Goal: Task Accomplishment & Management: Use online tool/utility

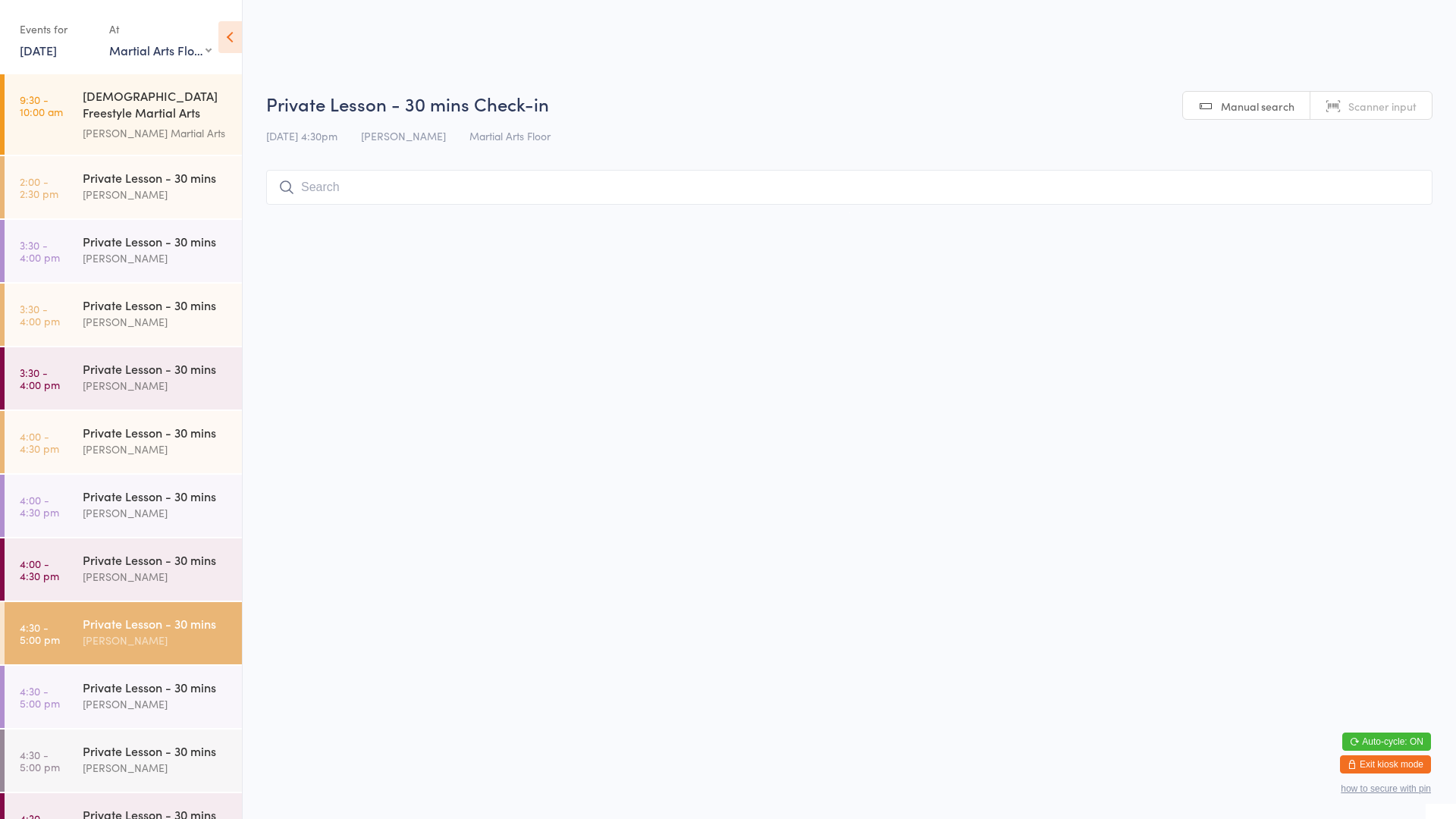
select select "0"
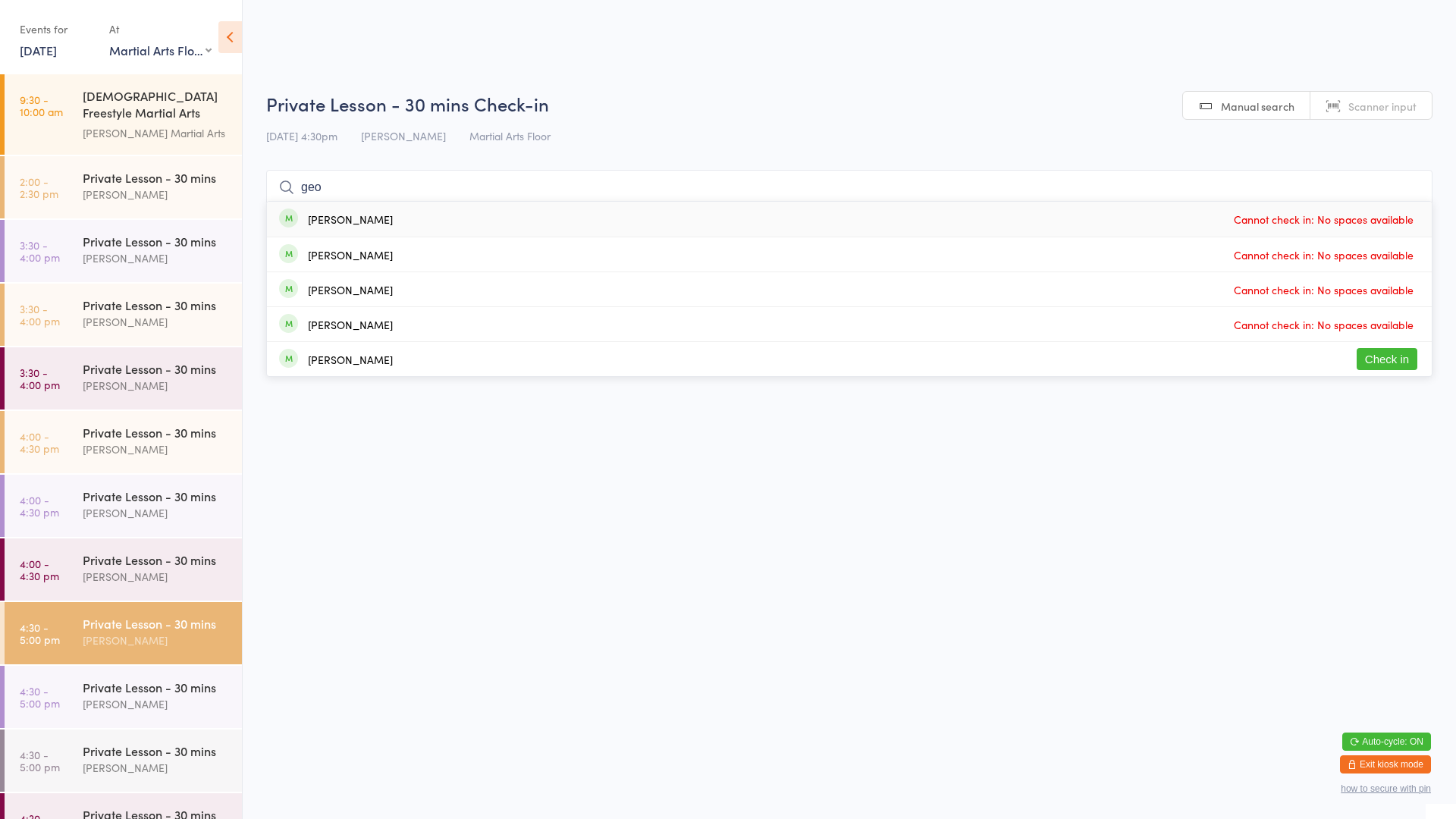
type input "geo"
click at [396, 368] on div "[PERSON_NAME] Check in" at bounding box center [849, 360] width 1164 height 34
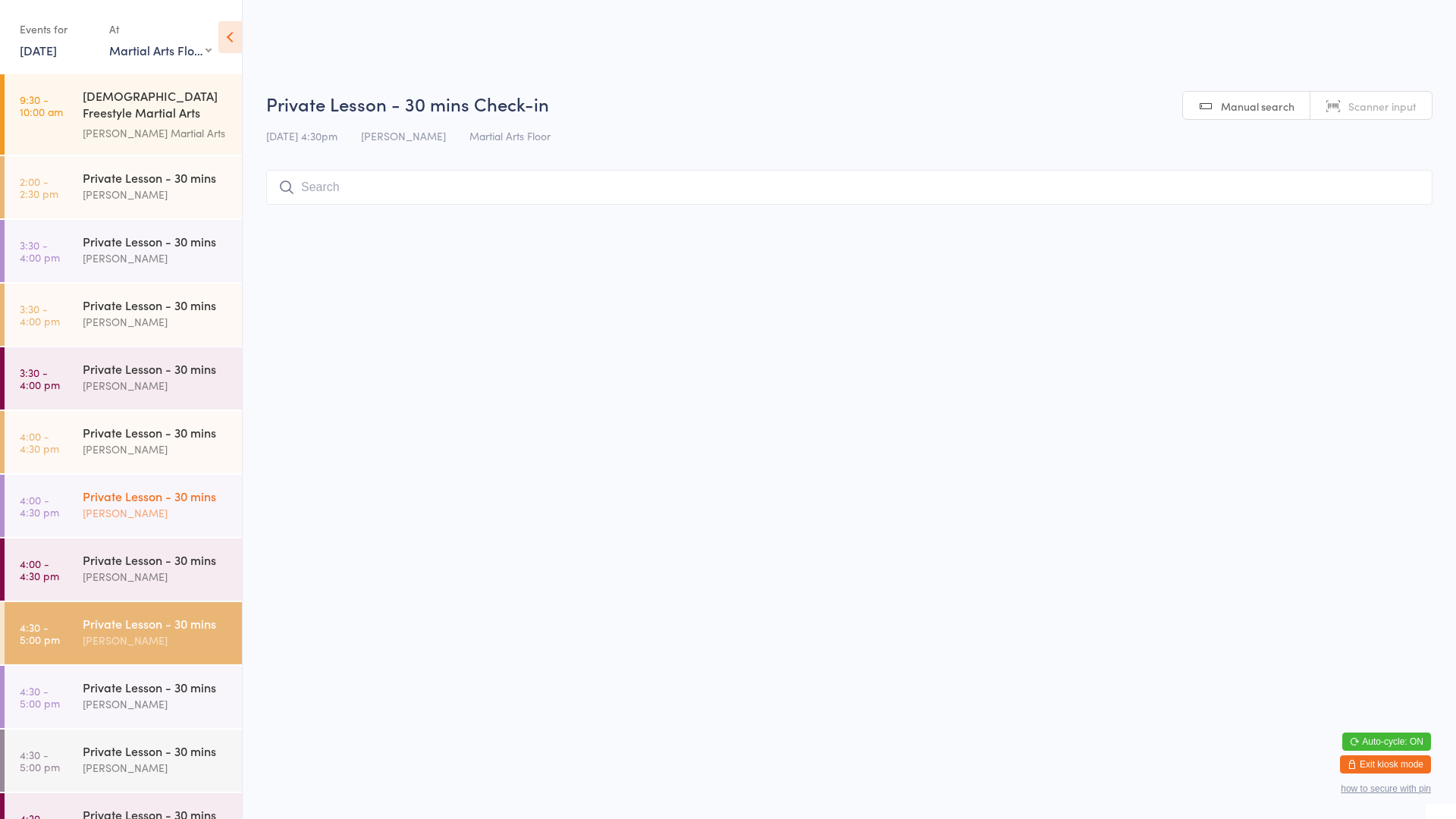
click at [164, 512] on div "[PERSON_NAME]" at bounding box center [156, 513] width 146 height 17
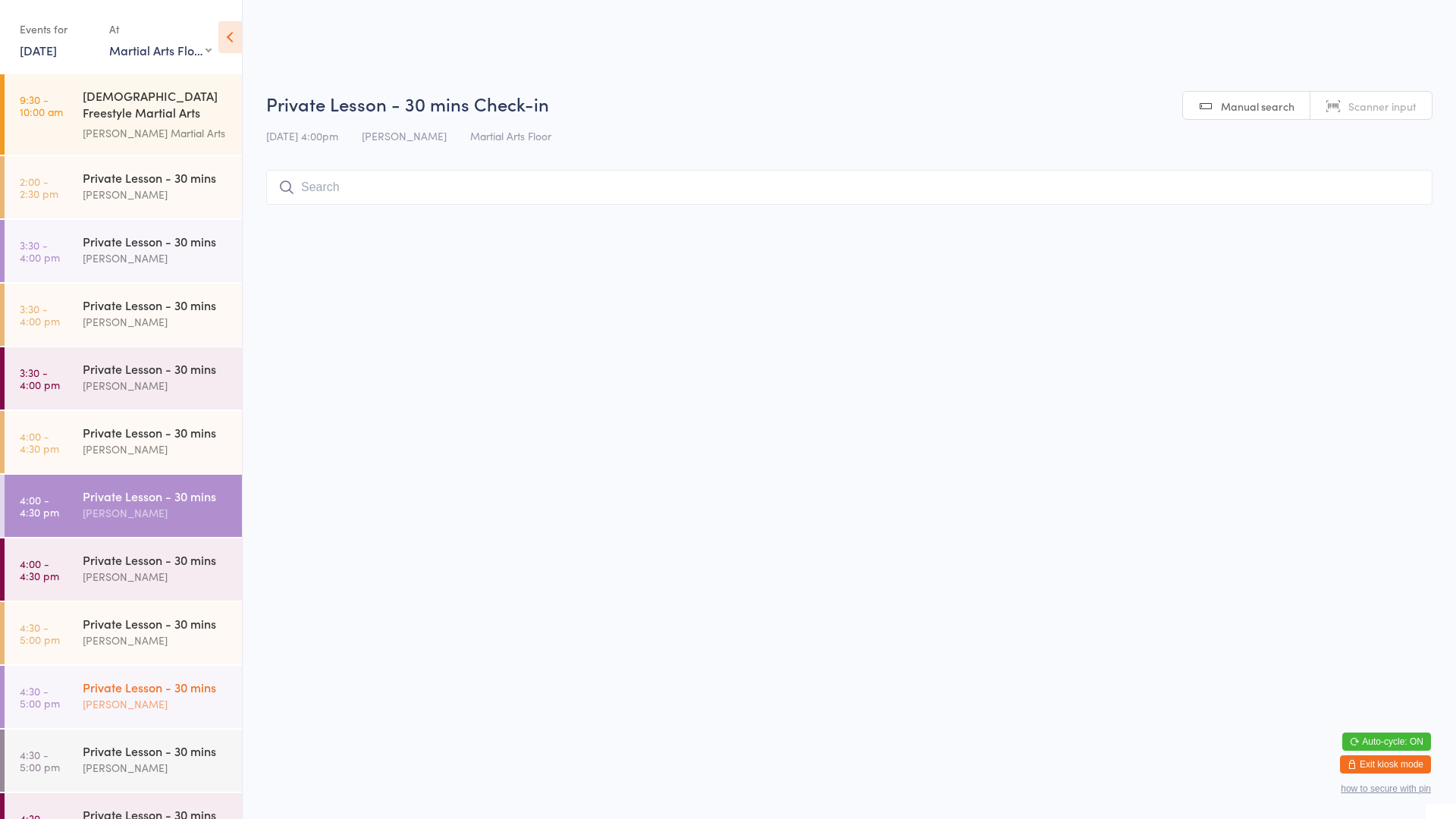
click at [152, 696] on div "[PERSON_NAME]" at bounding box center [156, 705] width 146 height 17
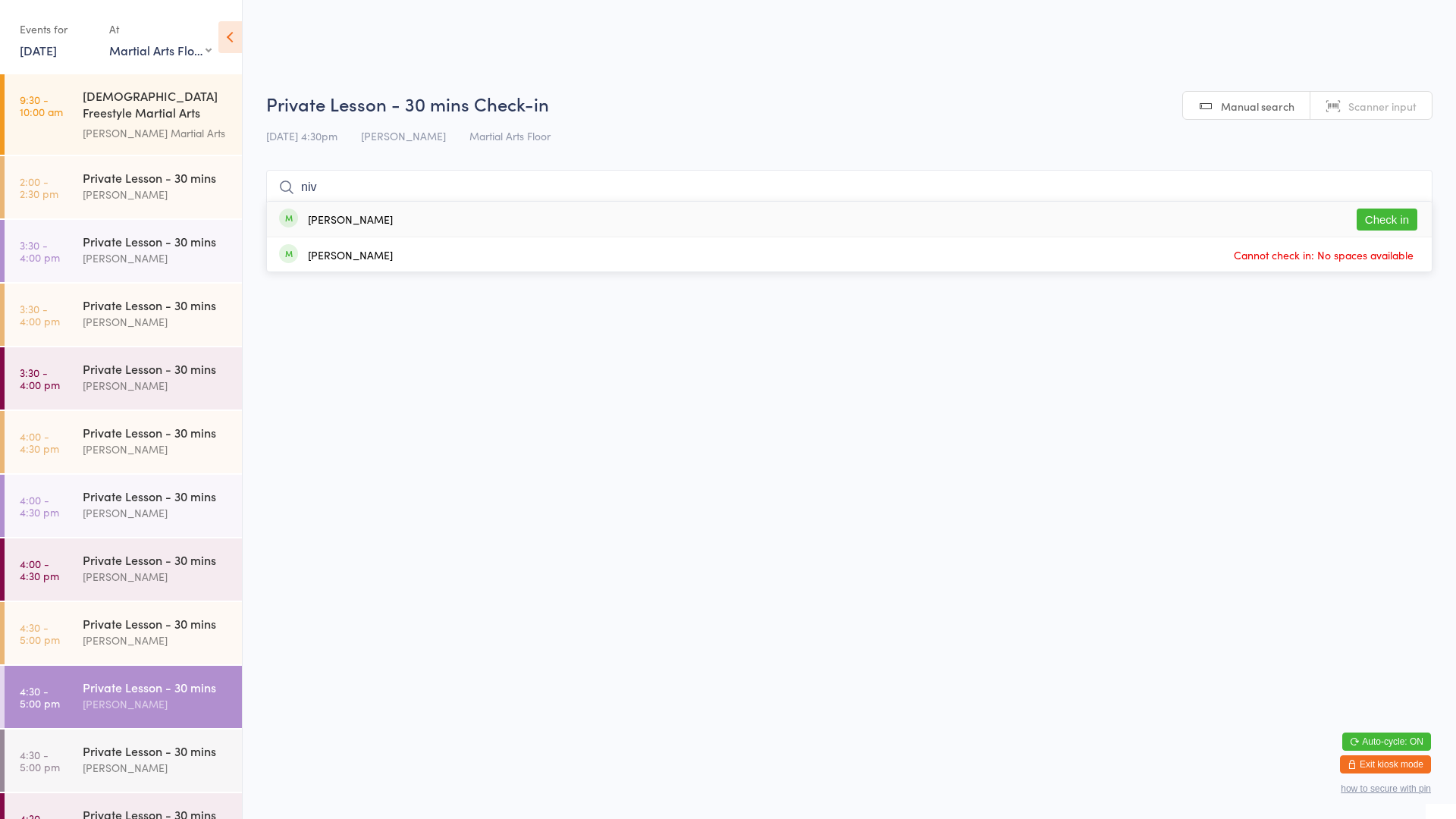
type input "niv"
click at [1407, 222] on button "Check in" at bounding box center [1386, 219] width 61 height 22
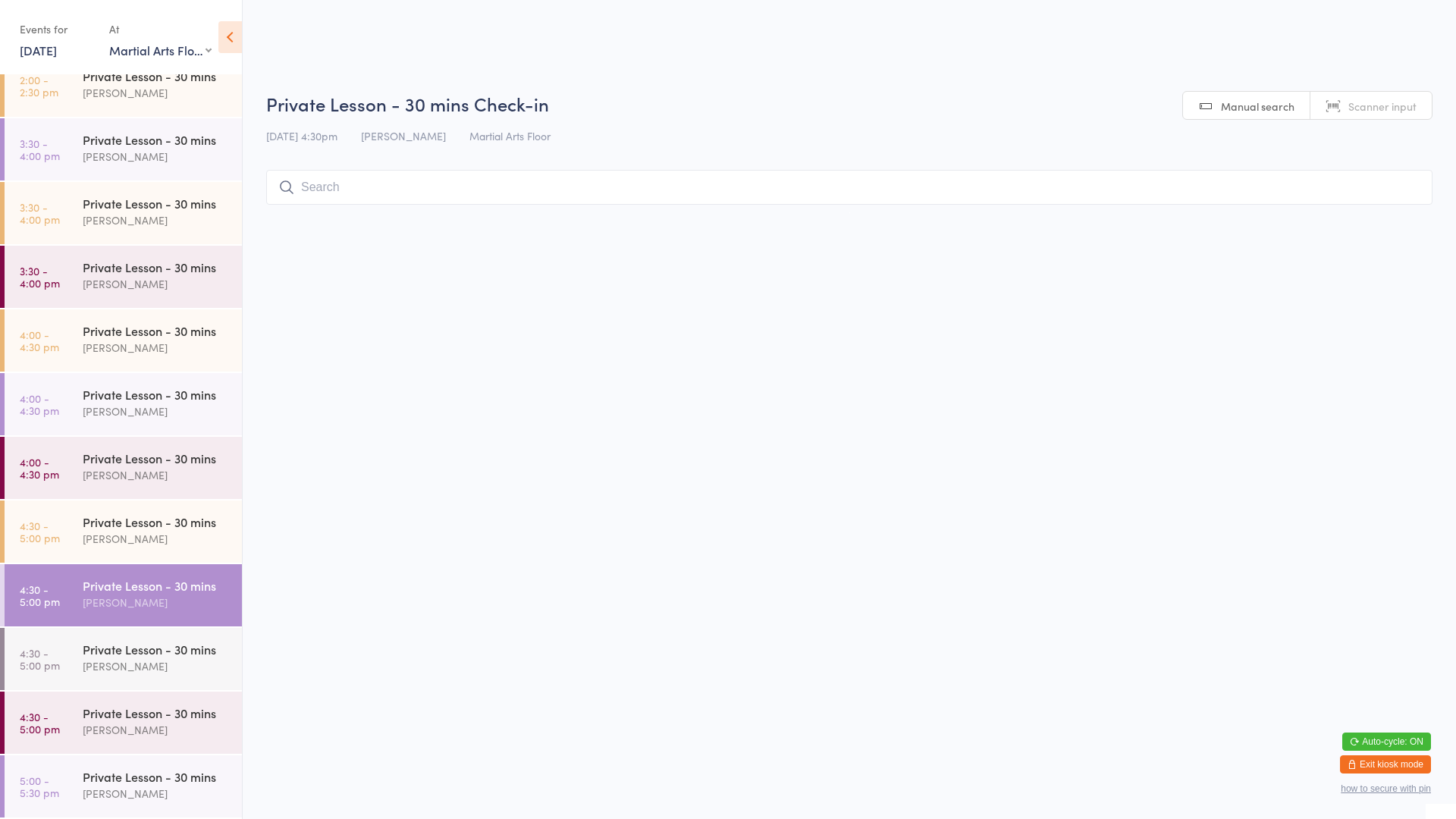
scroll to position [228, 0]
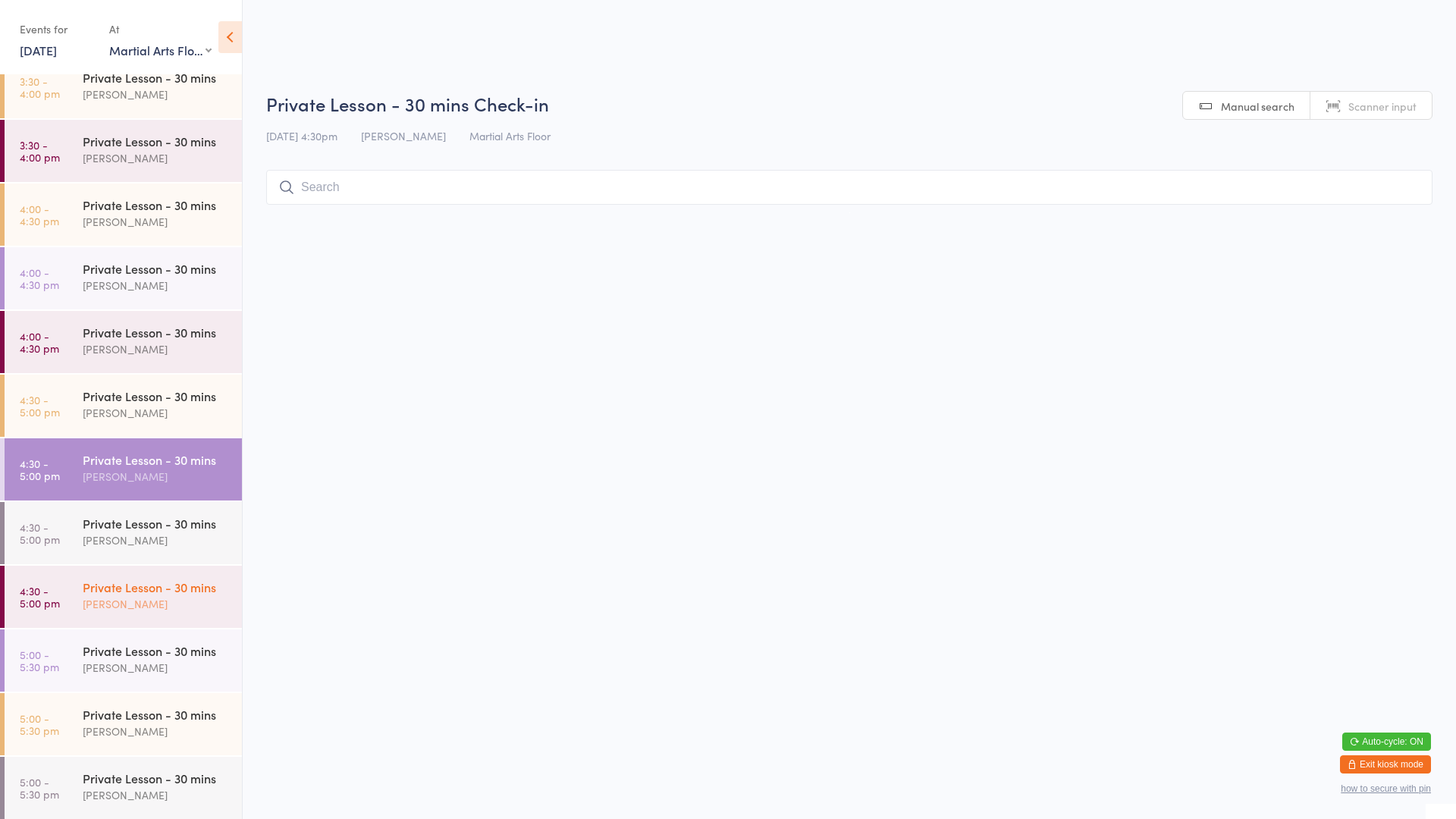
click at [34, 577] on link "4:30 - 5:00 pm Private Lesson - 30 mins [PERSON_NAME]" at bounding box center [123, 597] width 237 height 62
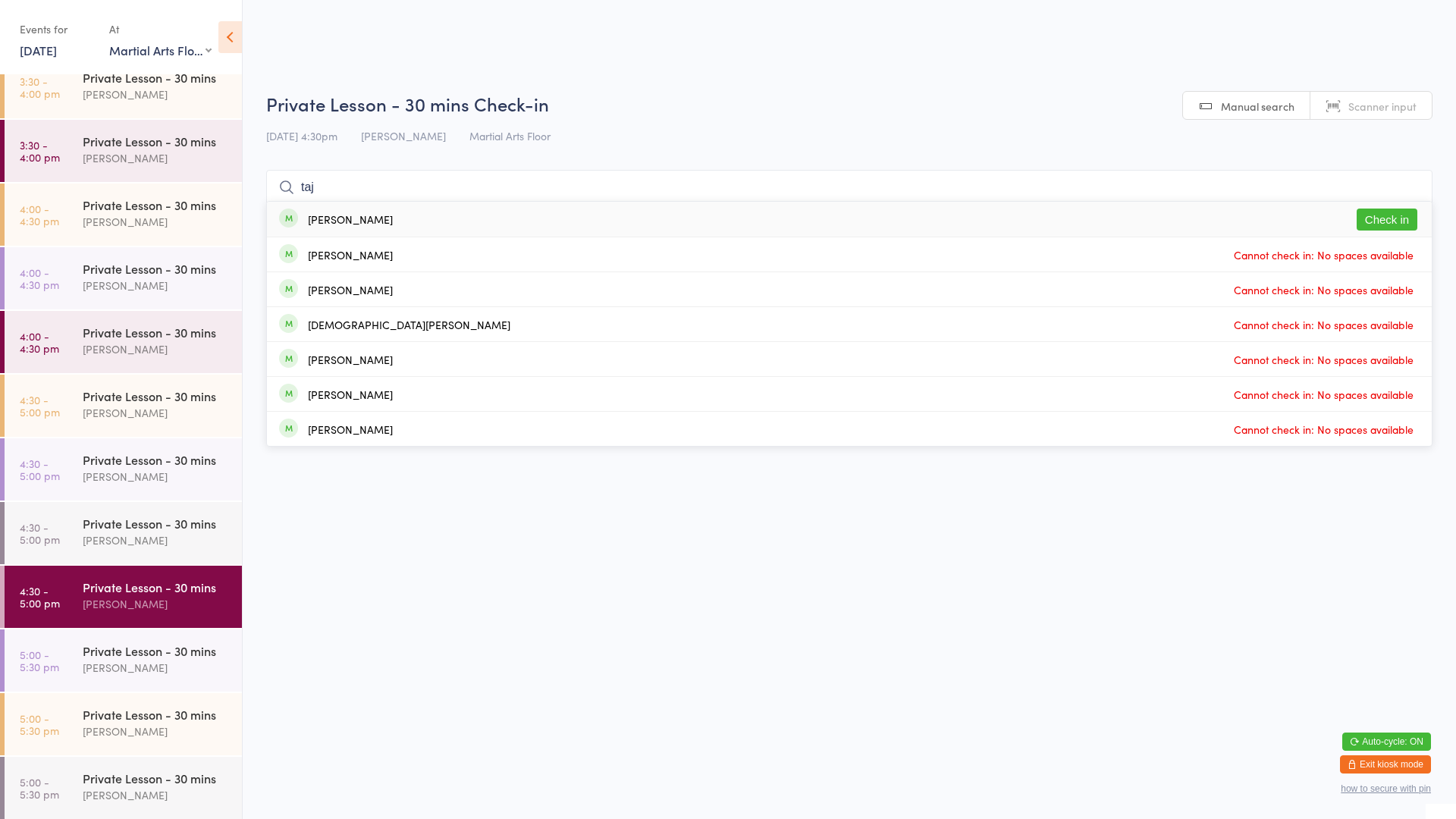
type input "taj"
click at [1405, 219] on button "Check in" at bounding box center [1386, 219] width 61 height 22
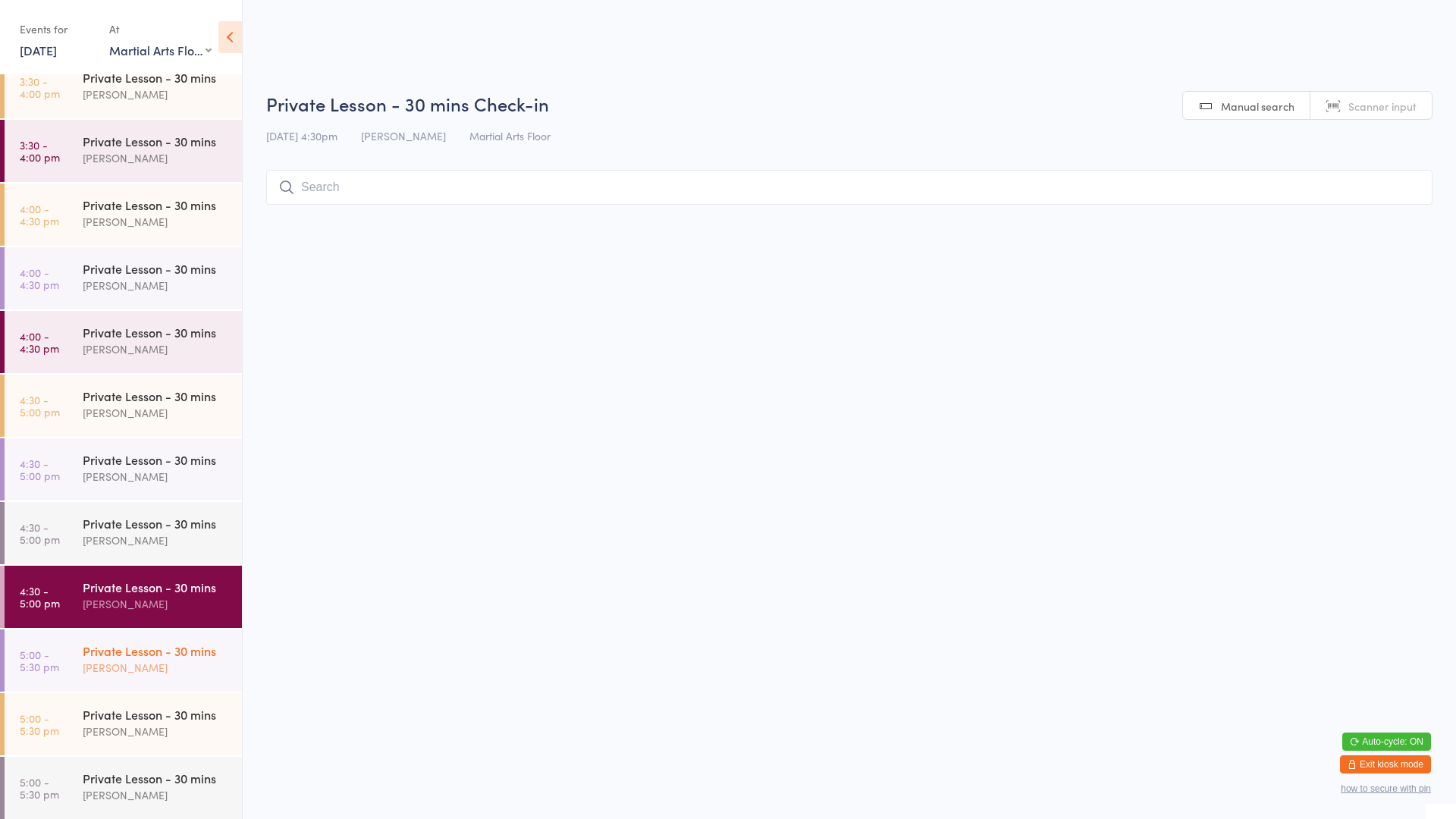
click at [90, 634] on div "Private Lesson - 30 mins [PERSON_NAME]" at bounding box center [162, 660] width 159 height 60
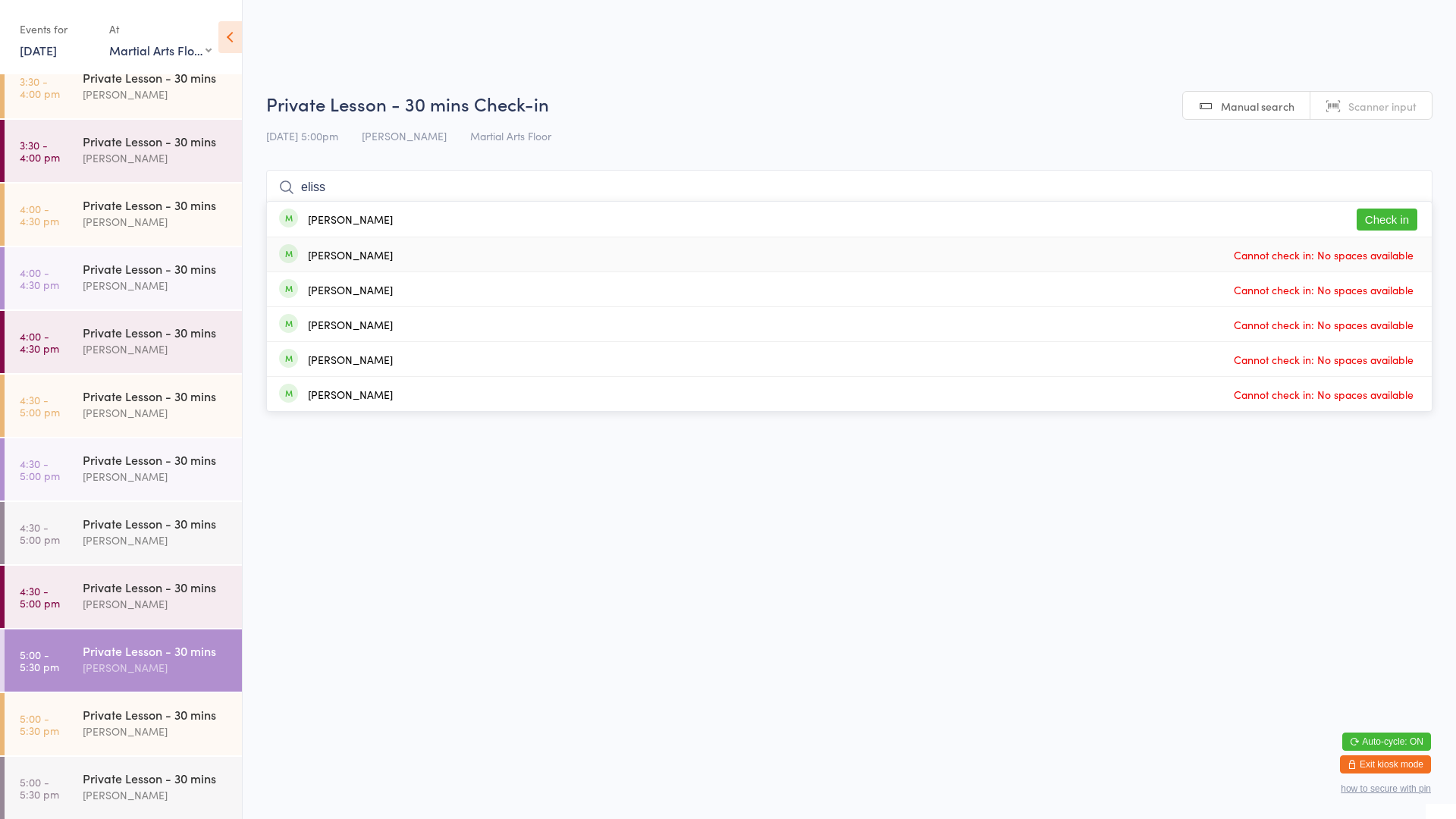
click at [1455, 306] on html "You have now entered Kiosk Mode. Members will be able to check themselves in us…" at bounding box center [728, 410] width 1456 height 819
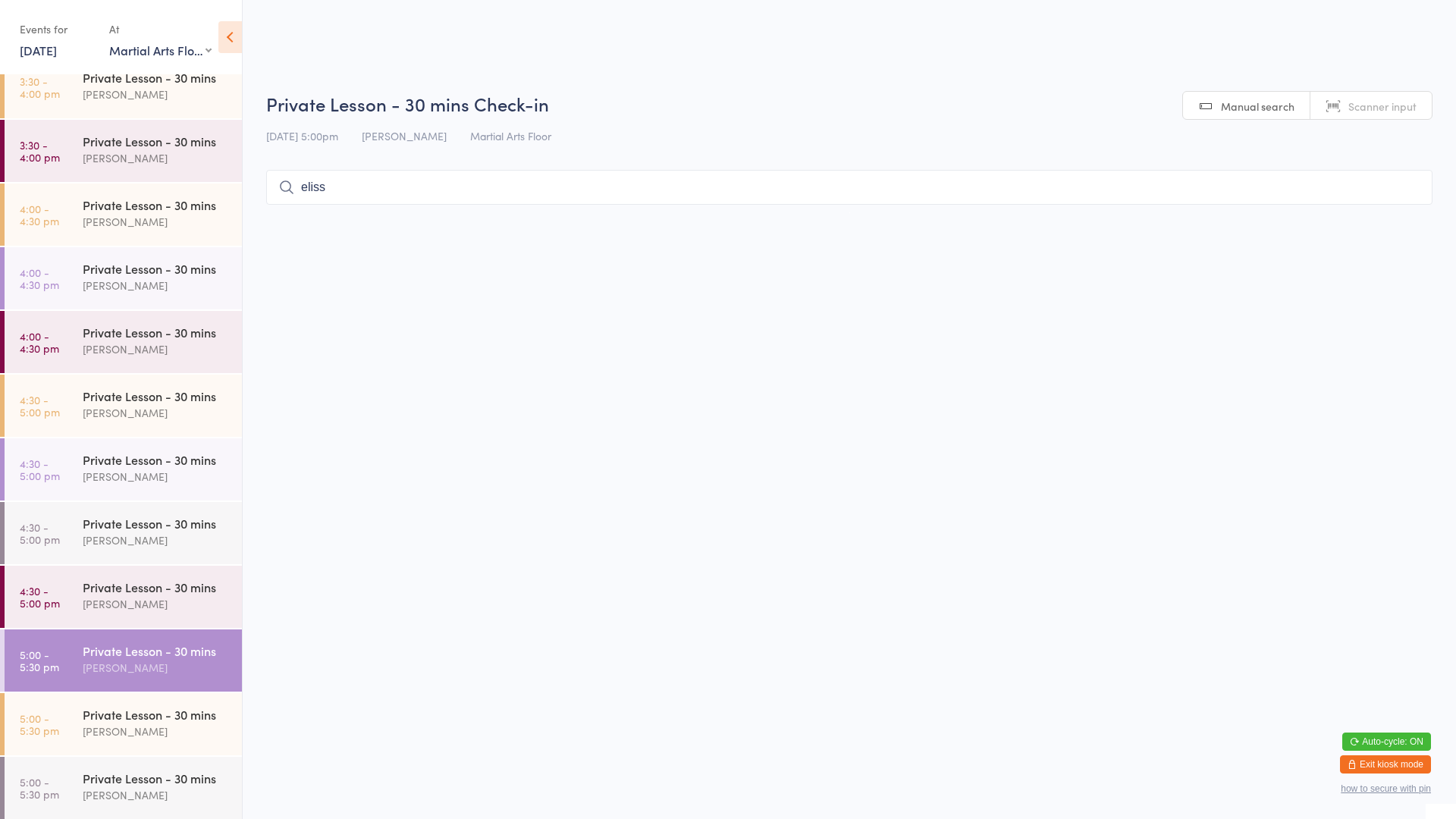
click at [484, 199] on input "eliss" at bounding box center [849, 188] width 1166 height 35
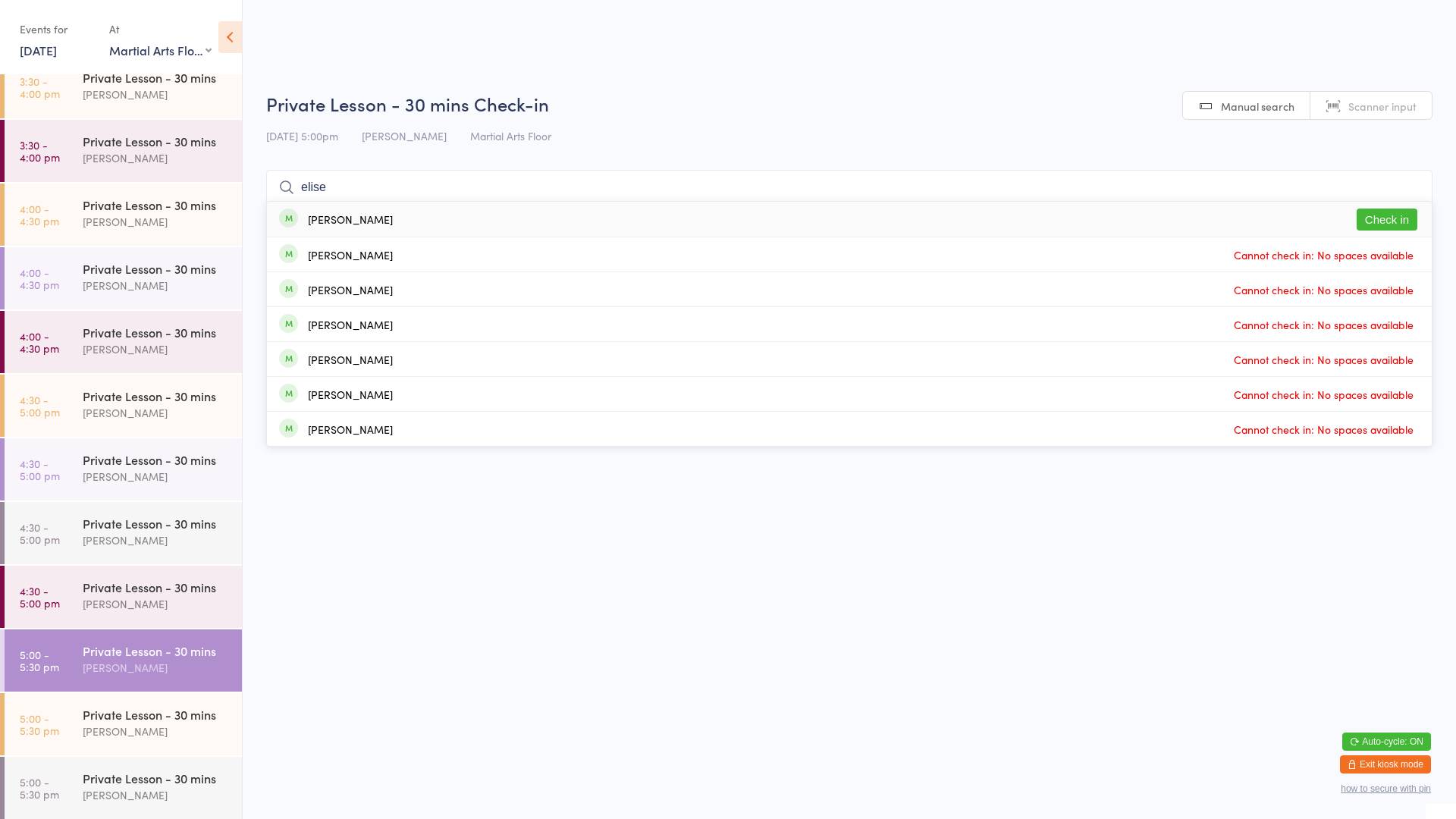
type input "elise"
click at [1368, 212] on button "Check in" at bounding box center [1386, 219] width 61 height 22
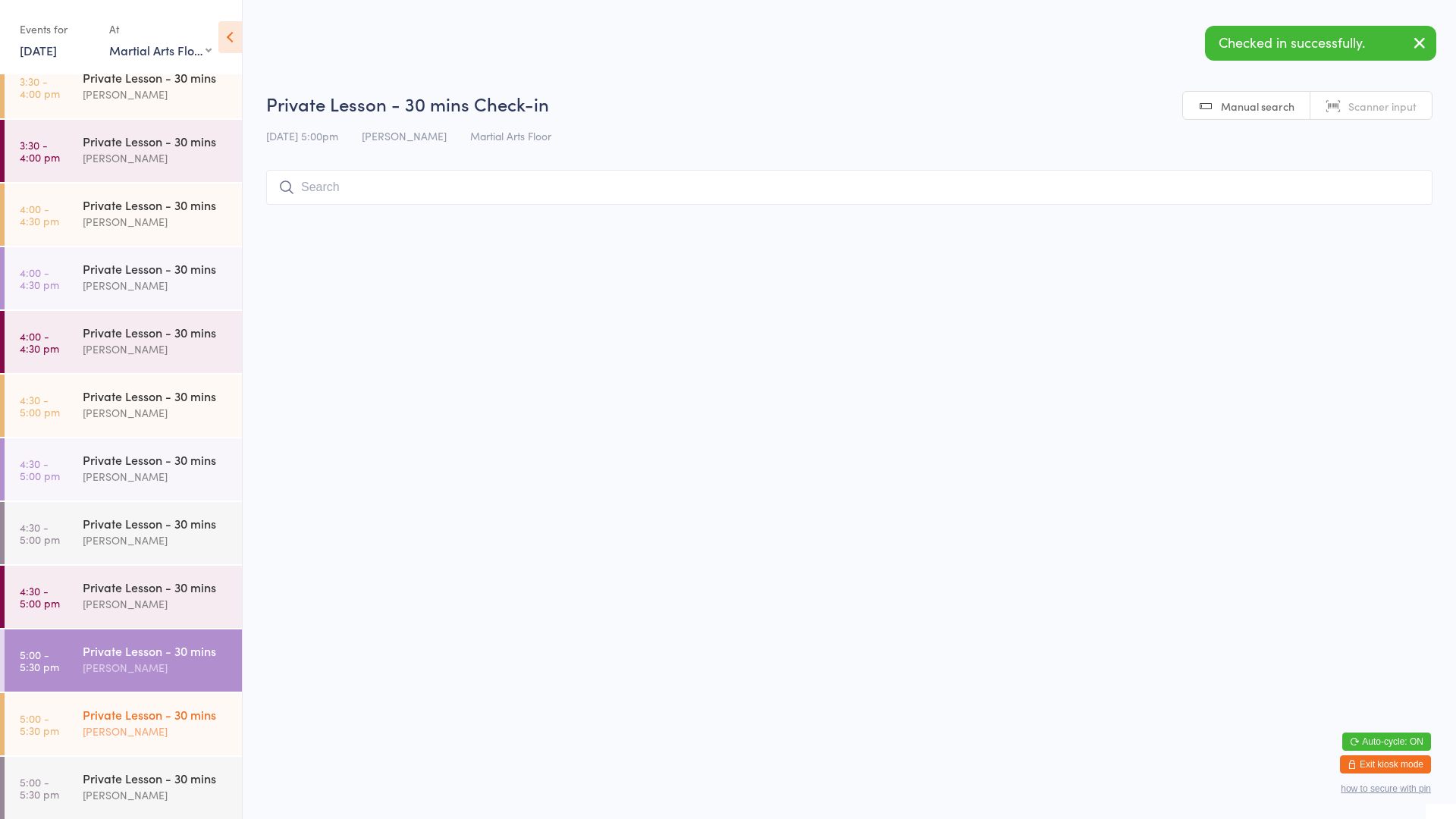
click at [87, 728] on div "[PERSON_NAME]" at bounding box center [156, 731] width 146 height 17
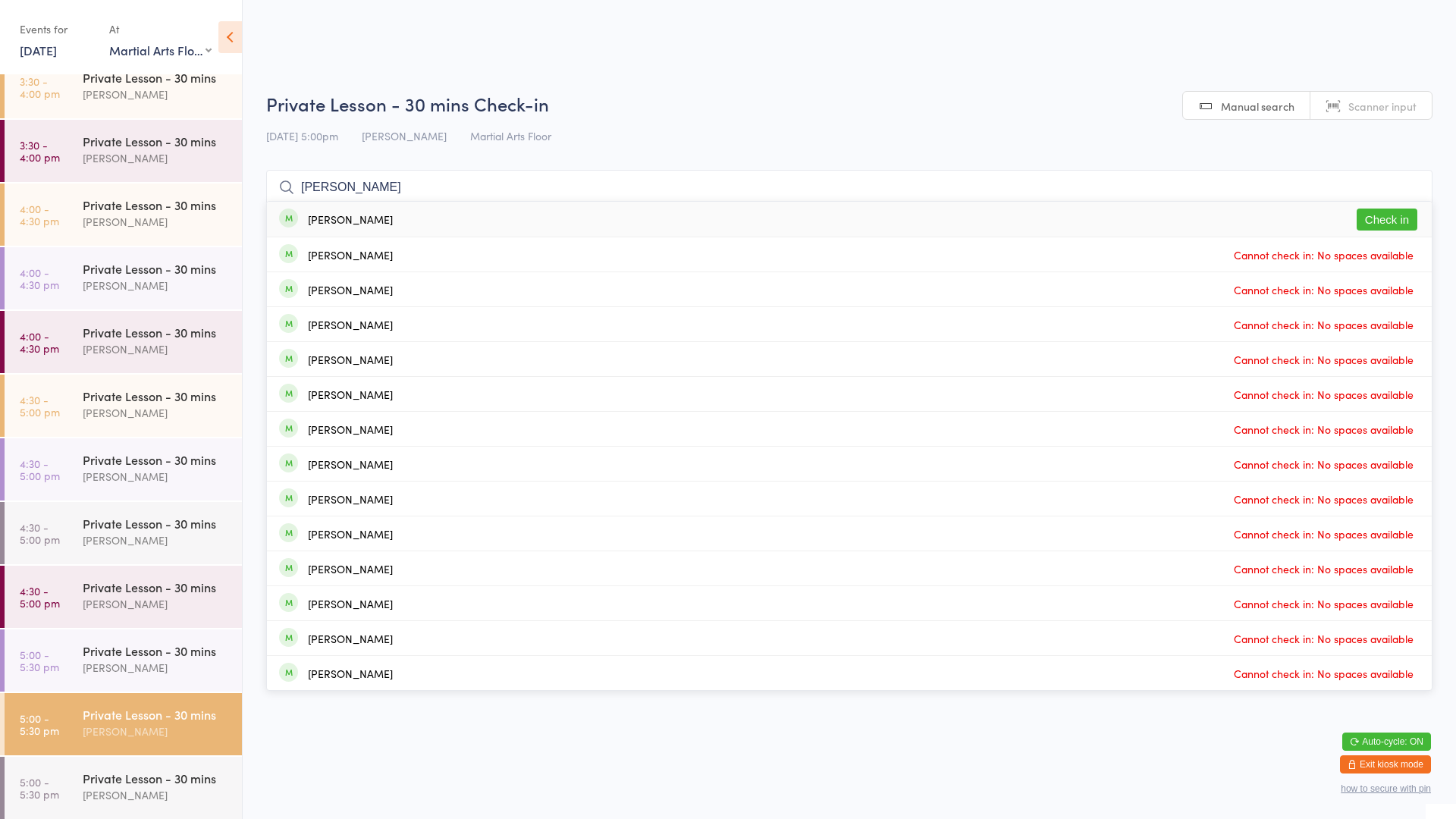
type input "[PERSON_NAME]"
click at [1377, 219] on button "Check in" at bounding box center [1386, 219] width 61 height 22
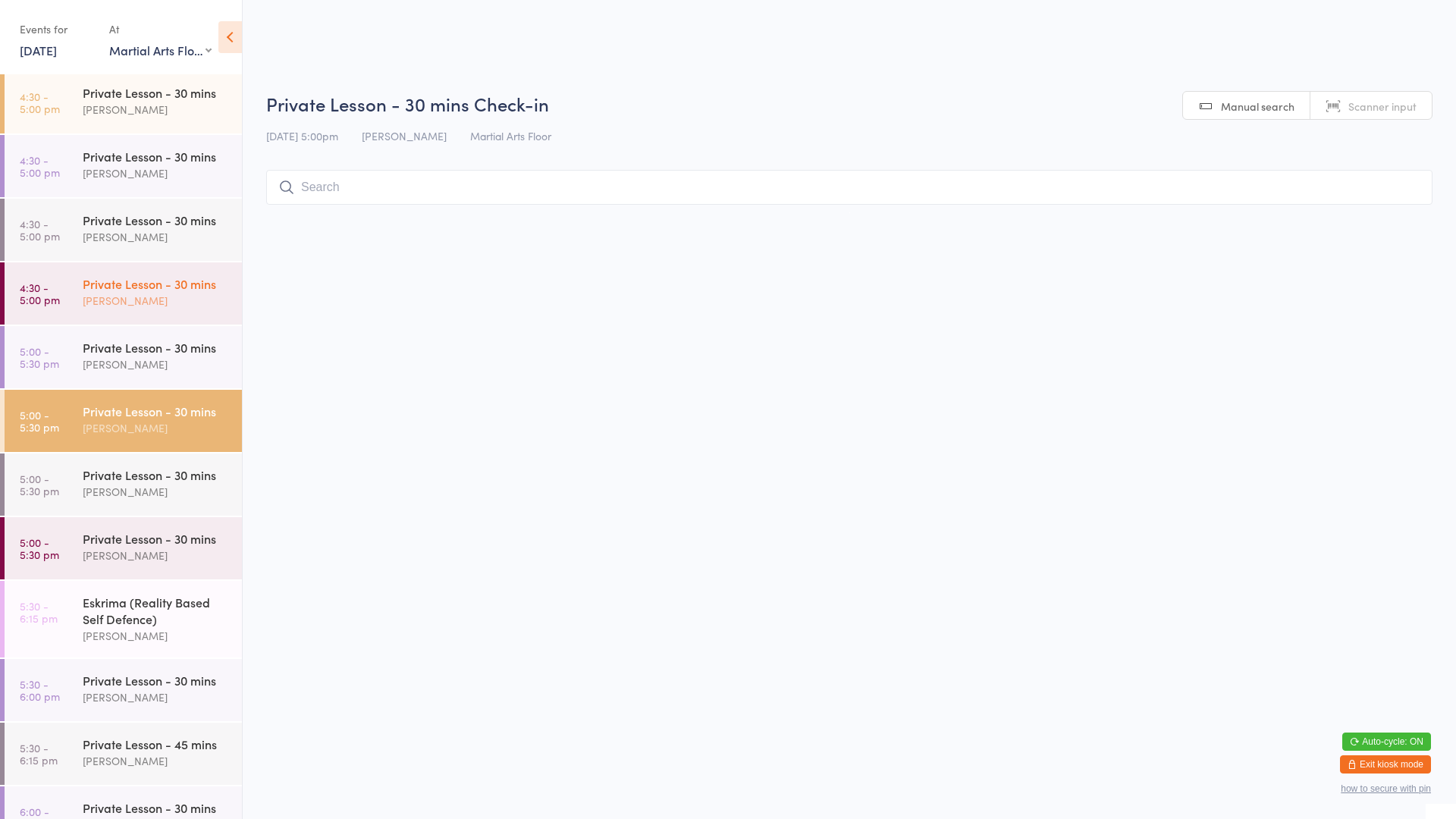
scroll to position [607, 0]
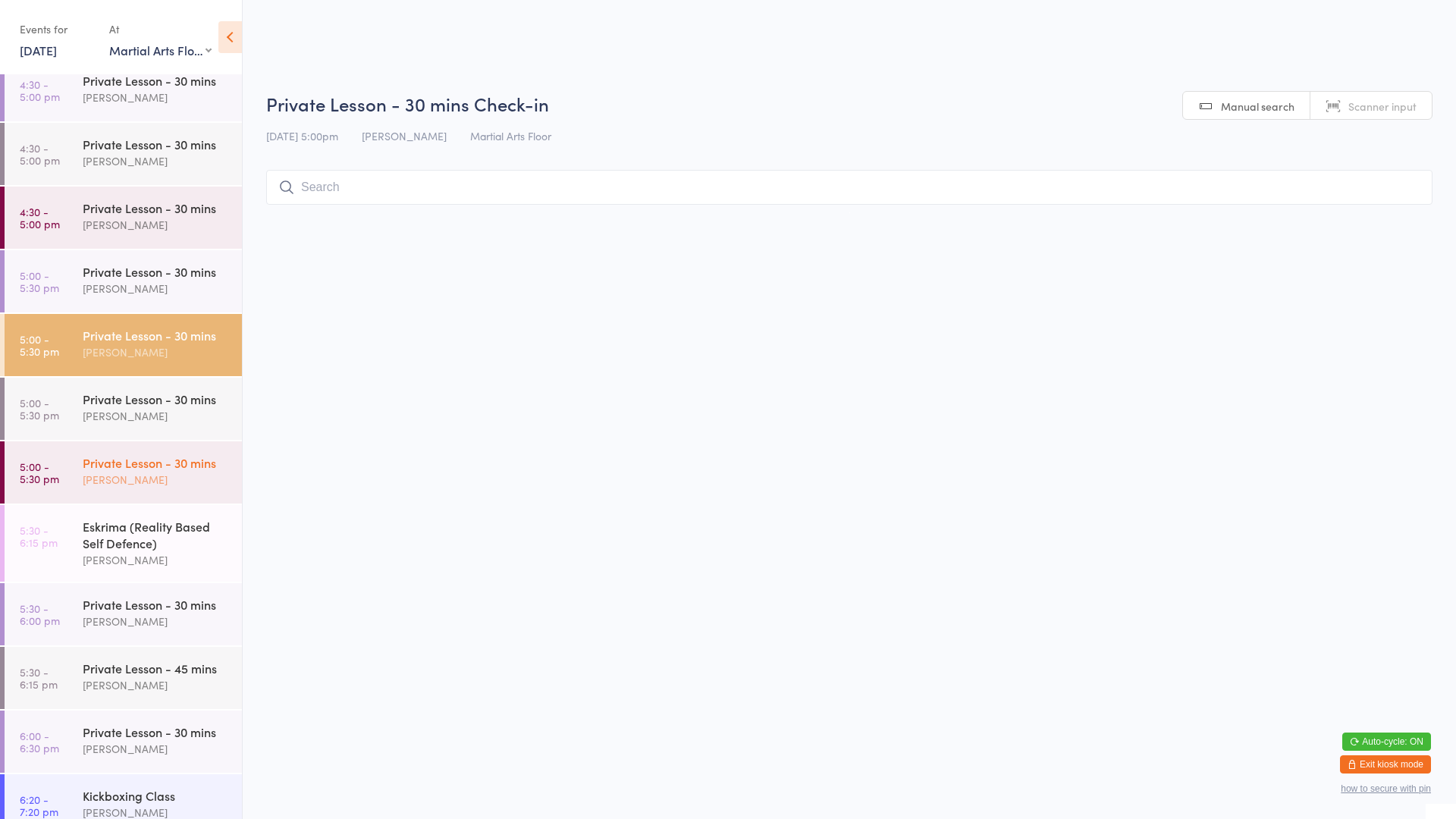
drag, startPoint x: 122, startPoint y: 463, endPoint x: 138, endPoint y: 463, distance: 16.0
click at [125, 463] on div "Private Lesson - 30 mins" at bounding box center [156, 462] width 146 height 16
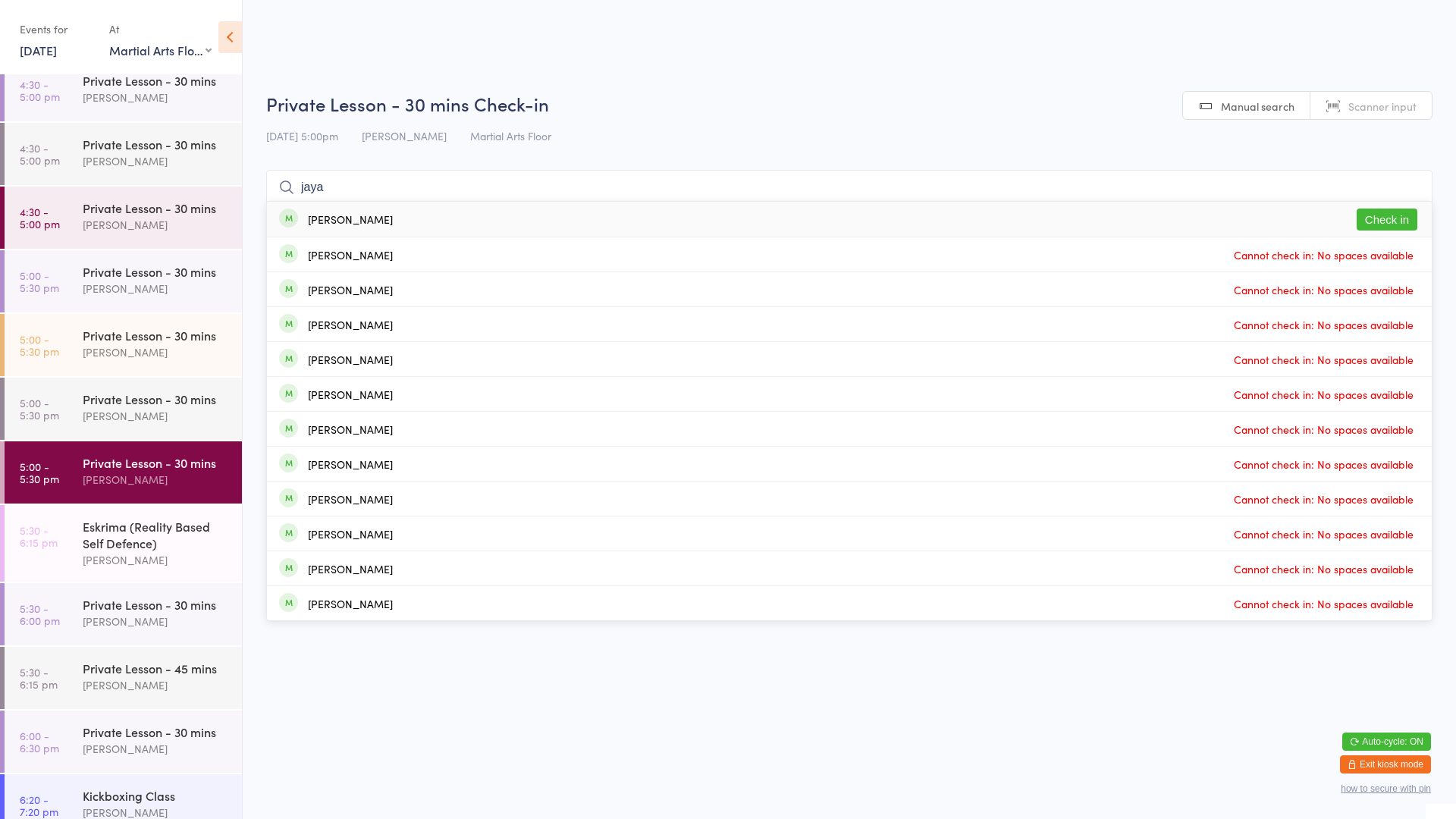
type input "jaya"
click at [529, 212] on div "[PERSON_NAME] Check in" at bounding box center [849, 219] width 1164 height 35
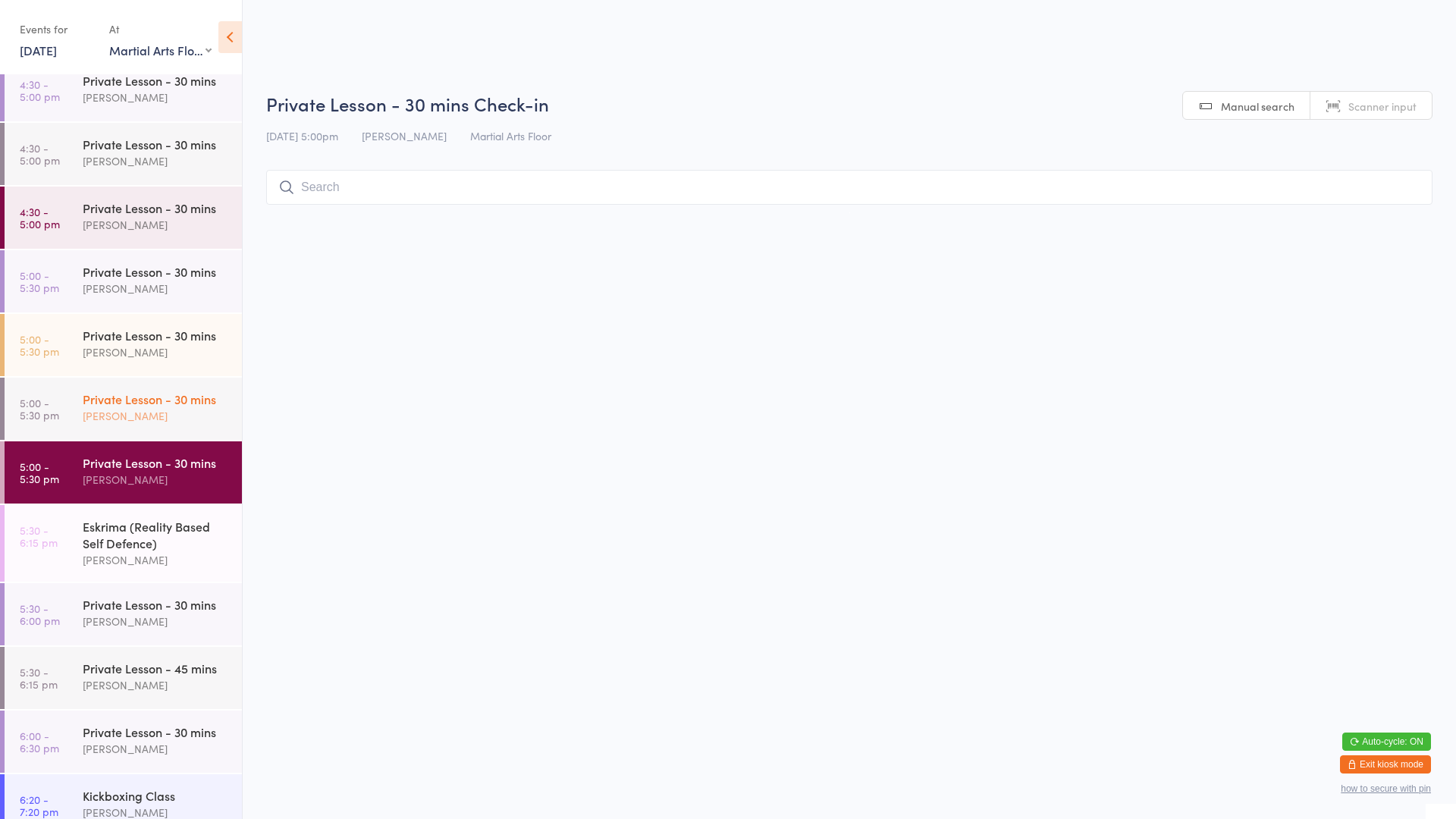
click at [99, 391] on div "Private Lesson - 30 mins" at bounding box center [156, 398] width 146 height 16
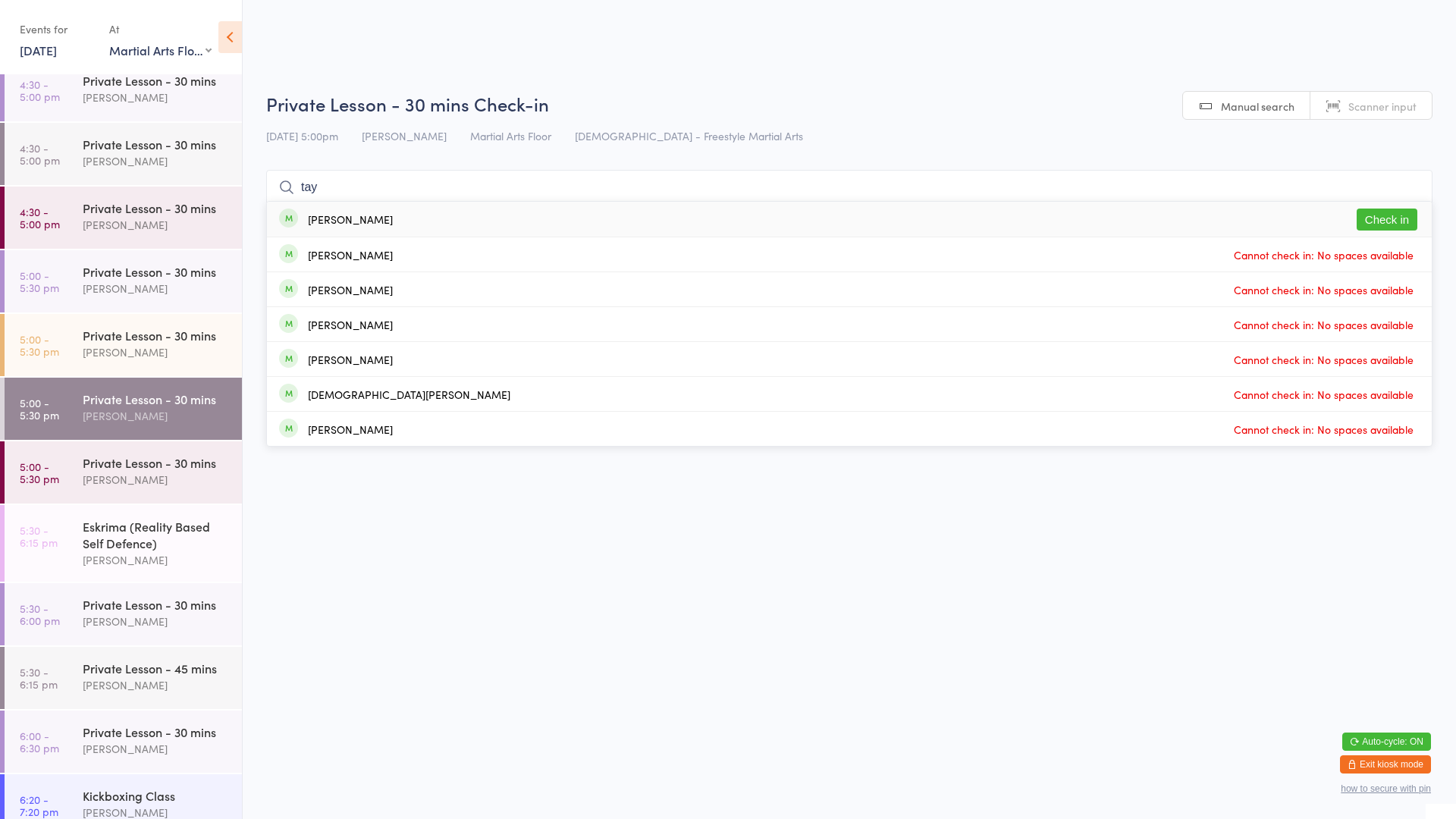
type input "tay"
click at [1394, 217] on button "Check in" at bounding box center [1386, 219] width 61 height 22
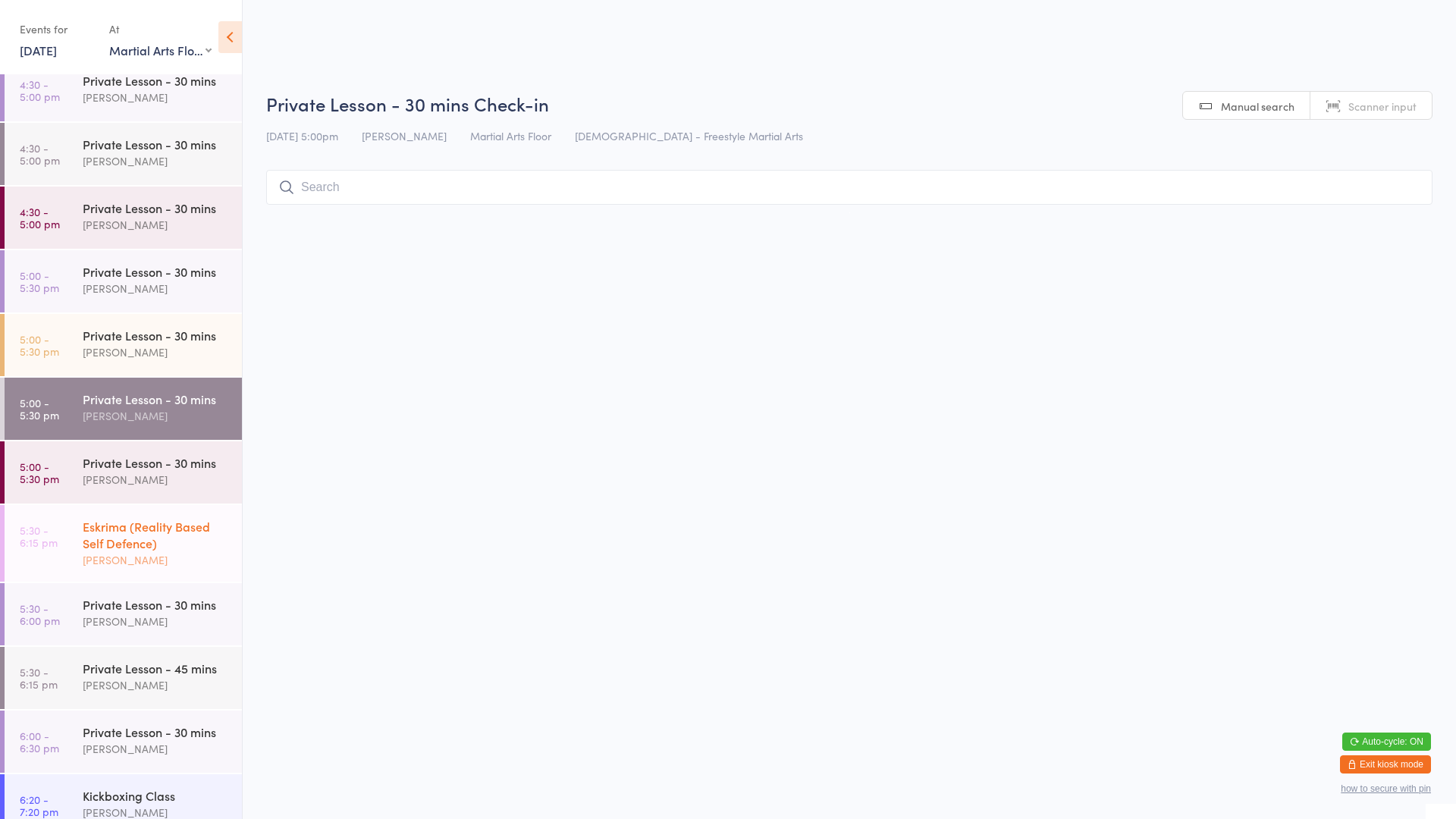
click at [125, 523] on div "Eskrima (Reality Based Self Defence)" at bounding box center [156, 534] width 146 height 34
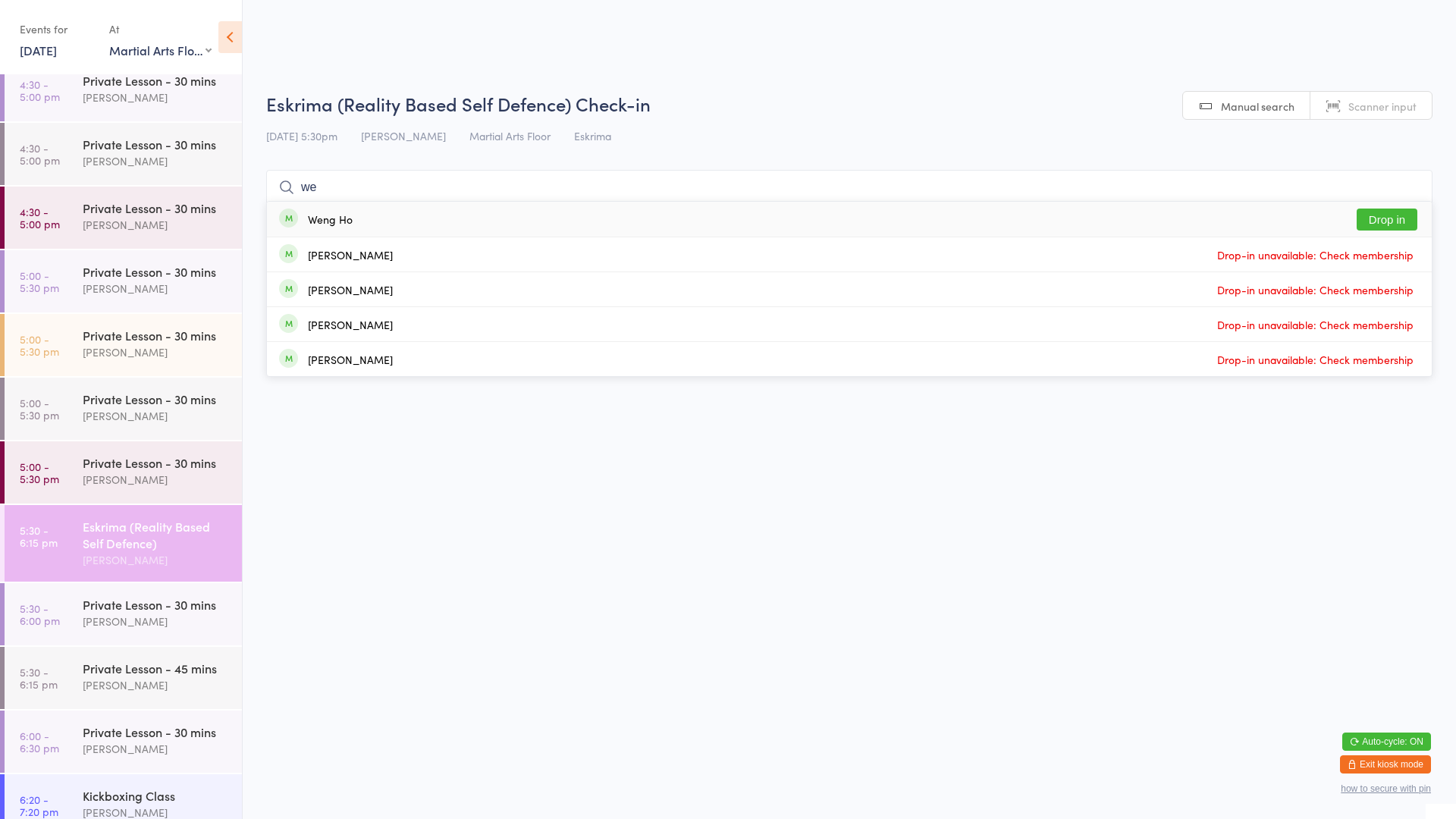
type input "we"
click at [1367, 212] on button "Drop in" at bounding box center [1386, 219] width 61 height 22
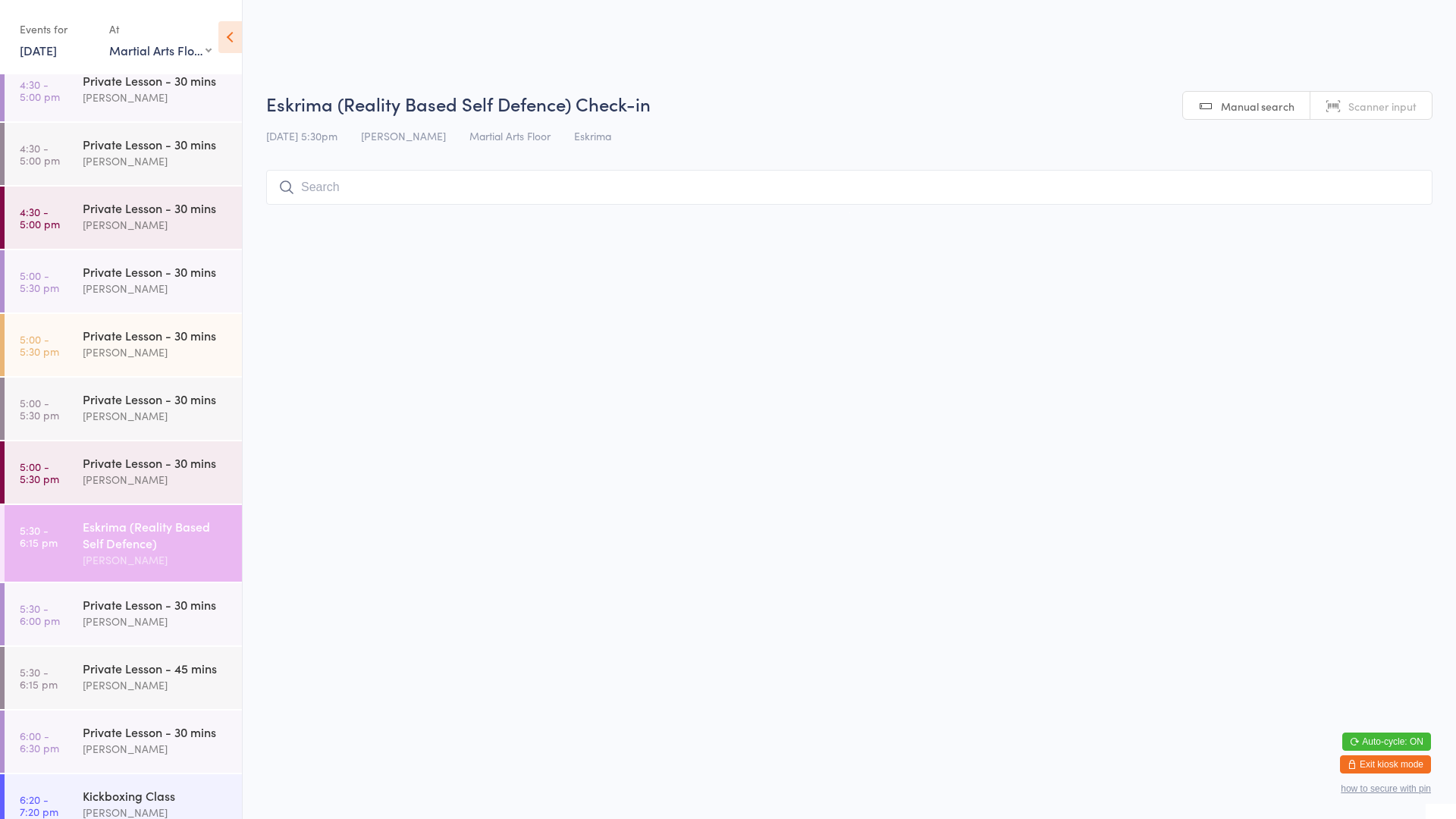
click at [427, 184] on input "search" at bounding box center [849, 188] width 1166 height 35
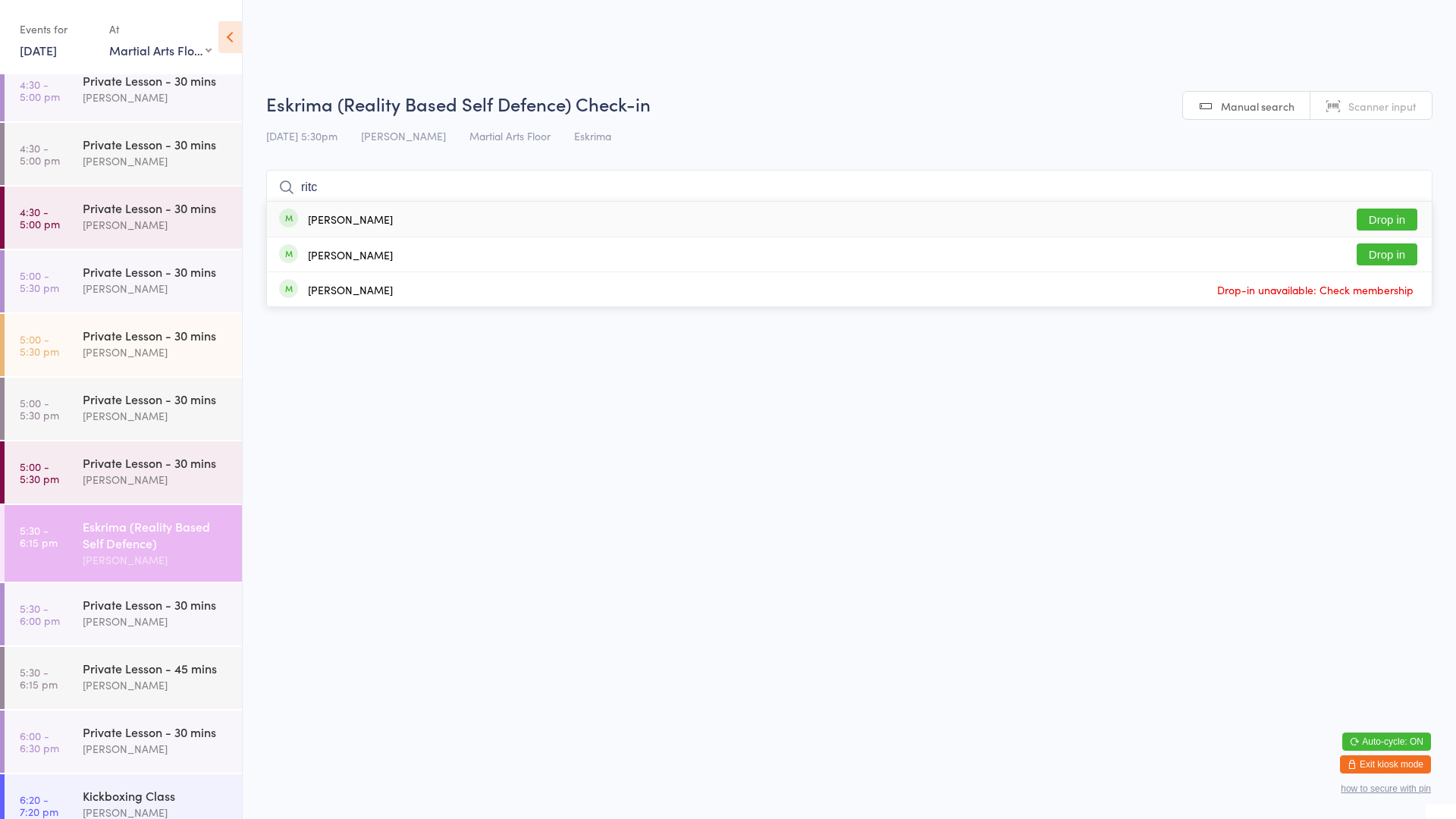
type input "ritc"
click at [1398, 221] on button "Drop in" at bounding box center [1386, 219] width 61 height 22
type input "[PERSON_NAME]"
click at [1384, 217] on button "Drop in" at bounding box center [1386, 219] width 61 height 22
type input "sonj"
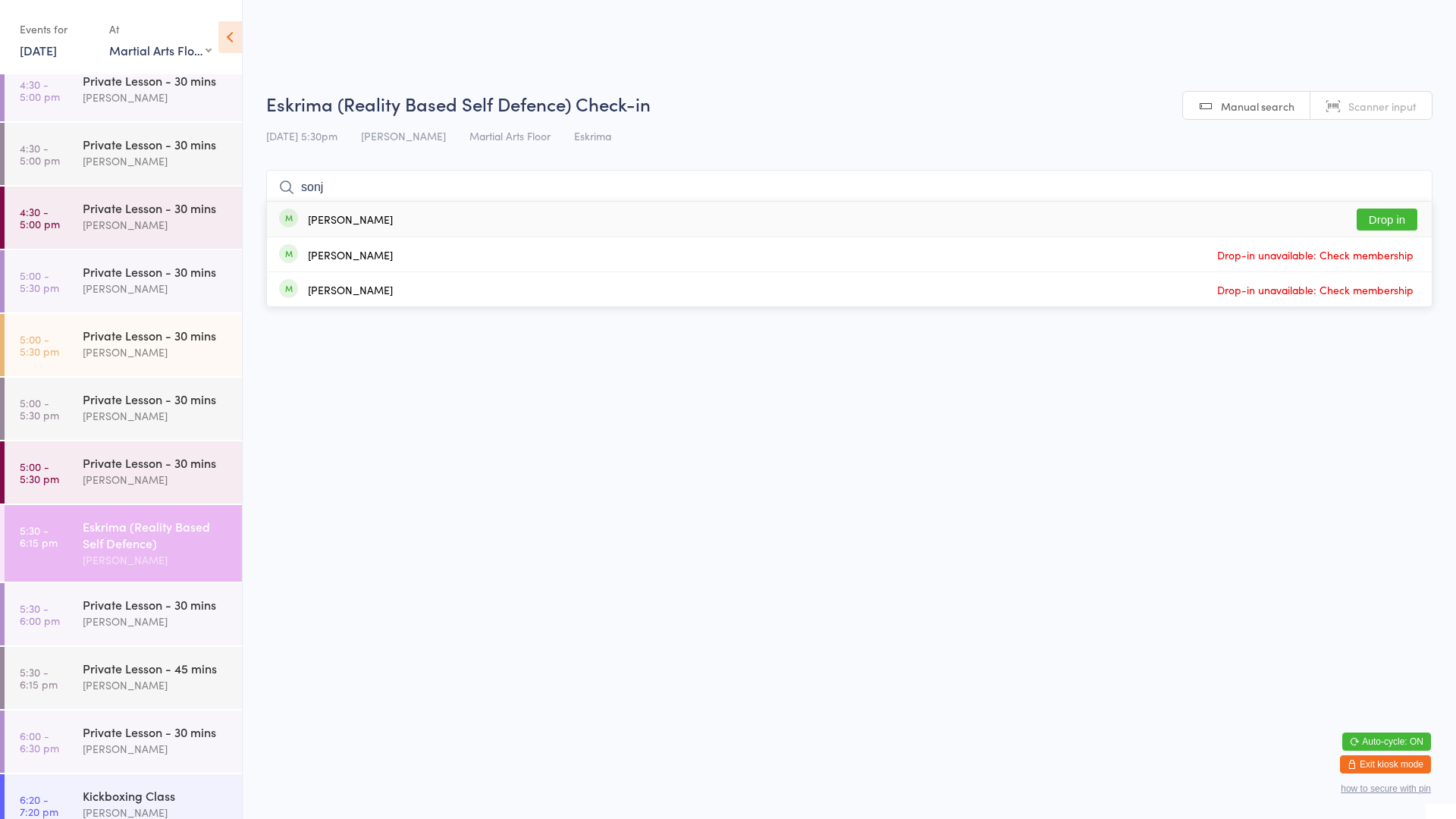
click at [346, 230] on div "[PERSON_NAME] Drop in" at bounding box center [849, 219] width 1164 height 35
type input "gre"
click at [1392, 216] on button "Drop in" at bounding box center [1386, 219] width 61 height 22
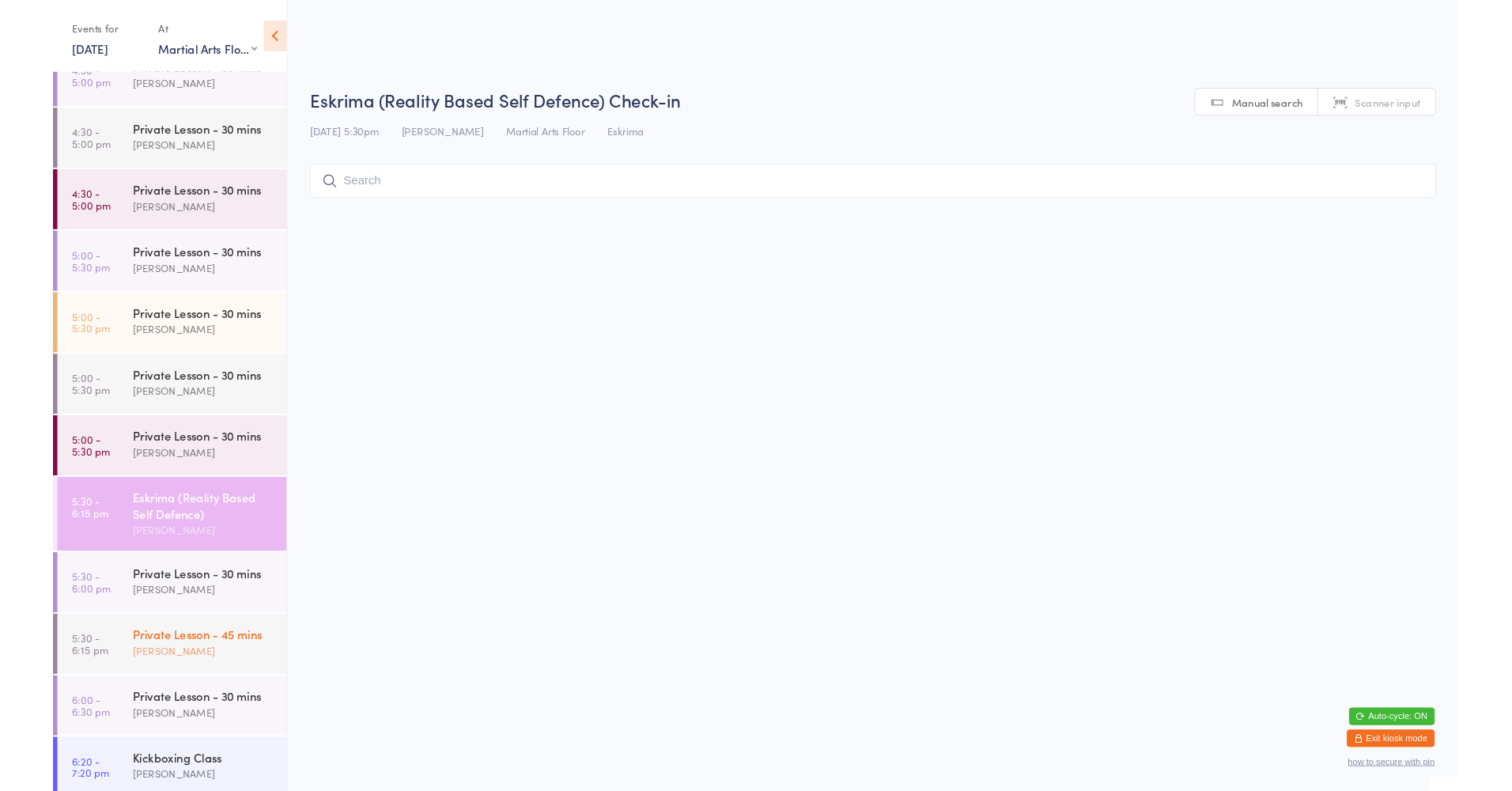
scroll to position [648, 0]
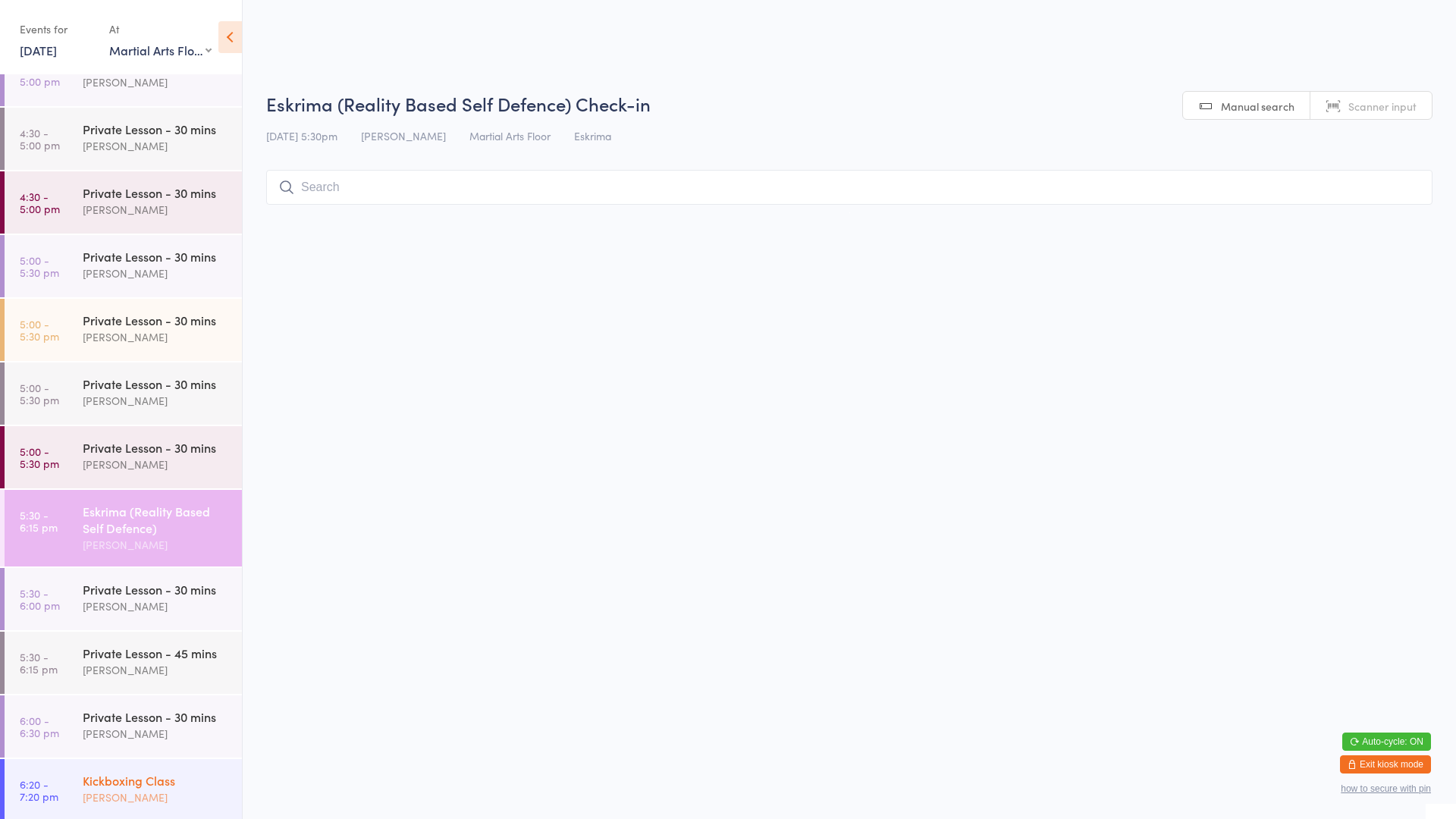
click at [201, 791] on div "[PERSON_NAME]" at bounding box center [156, 797] width 146 height 17
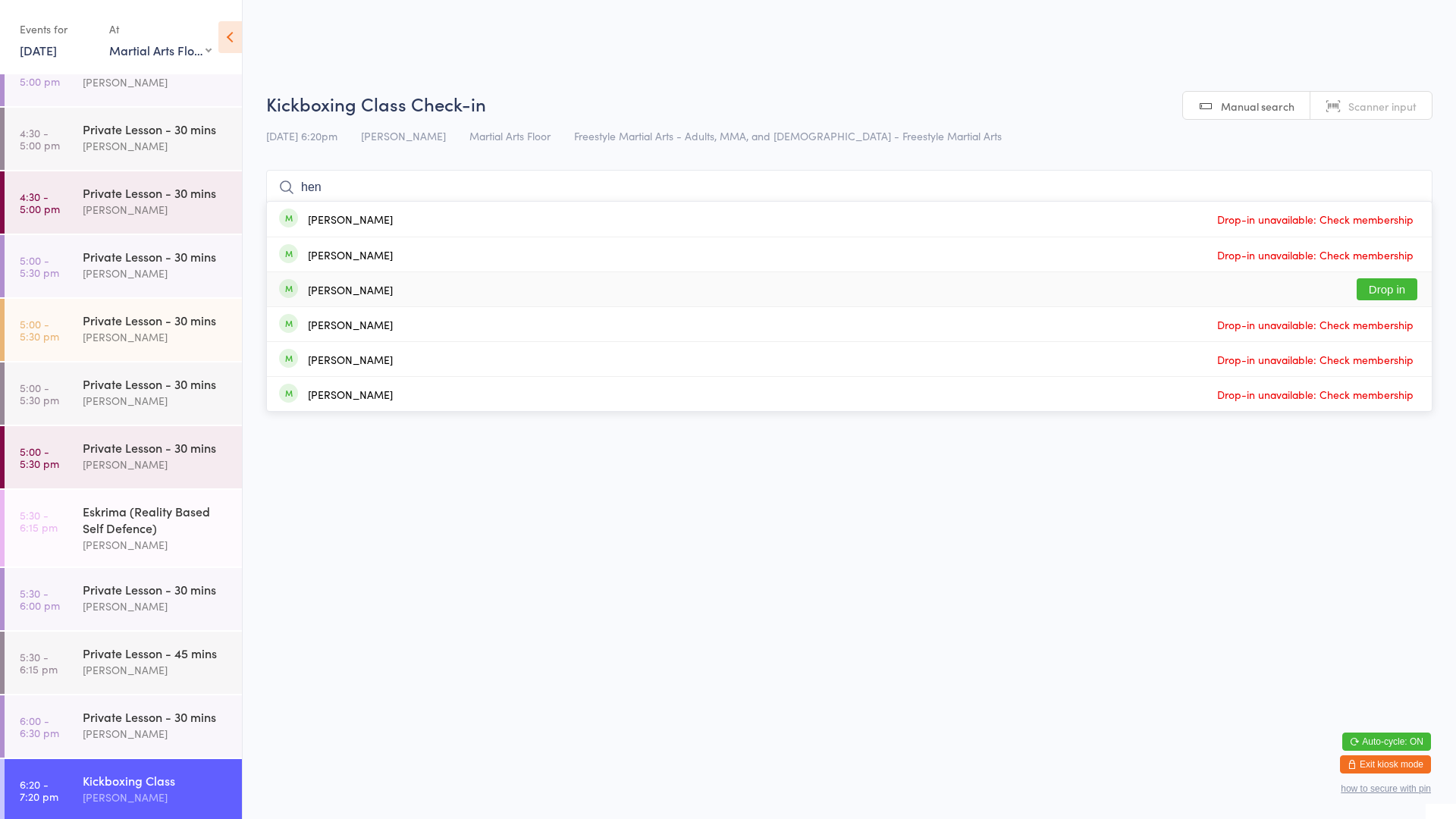
type input "hen"
click at [1392, 293] on button "Drop in" at bounding box center [1386, 290] width 61 height 22
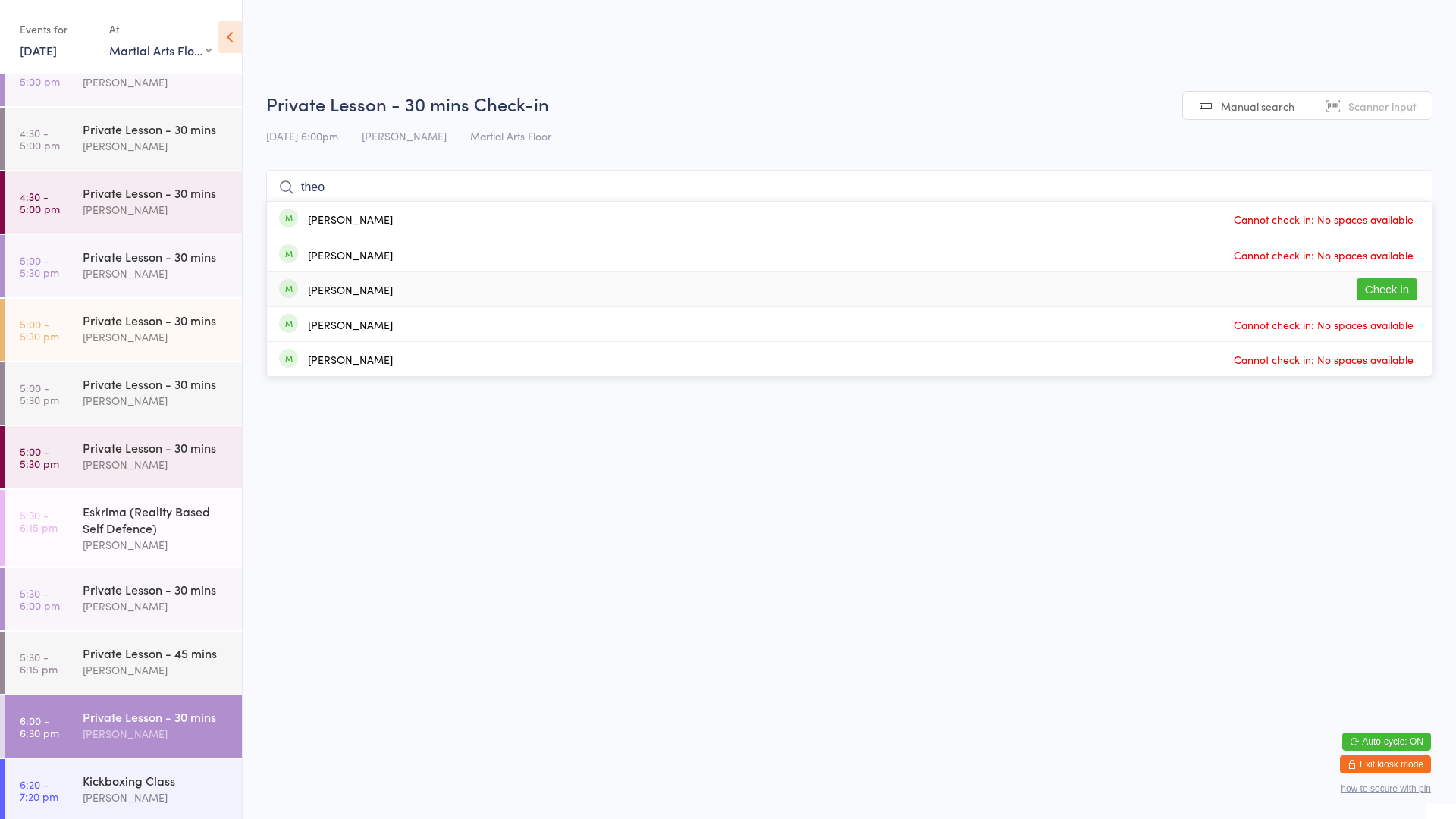
type input "theo"
click at [1391, 292] on button "Check in" at bounding box center [1386, 290] width 61 height 22
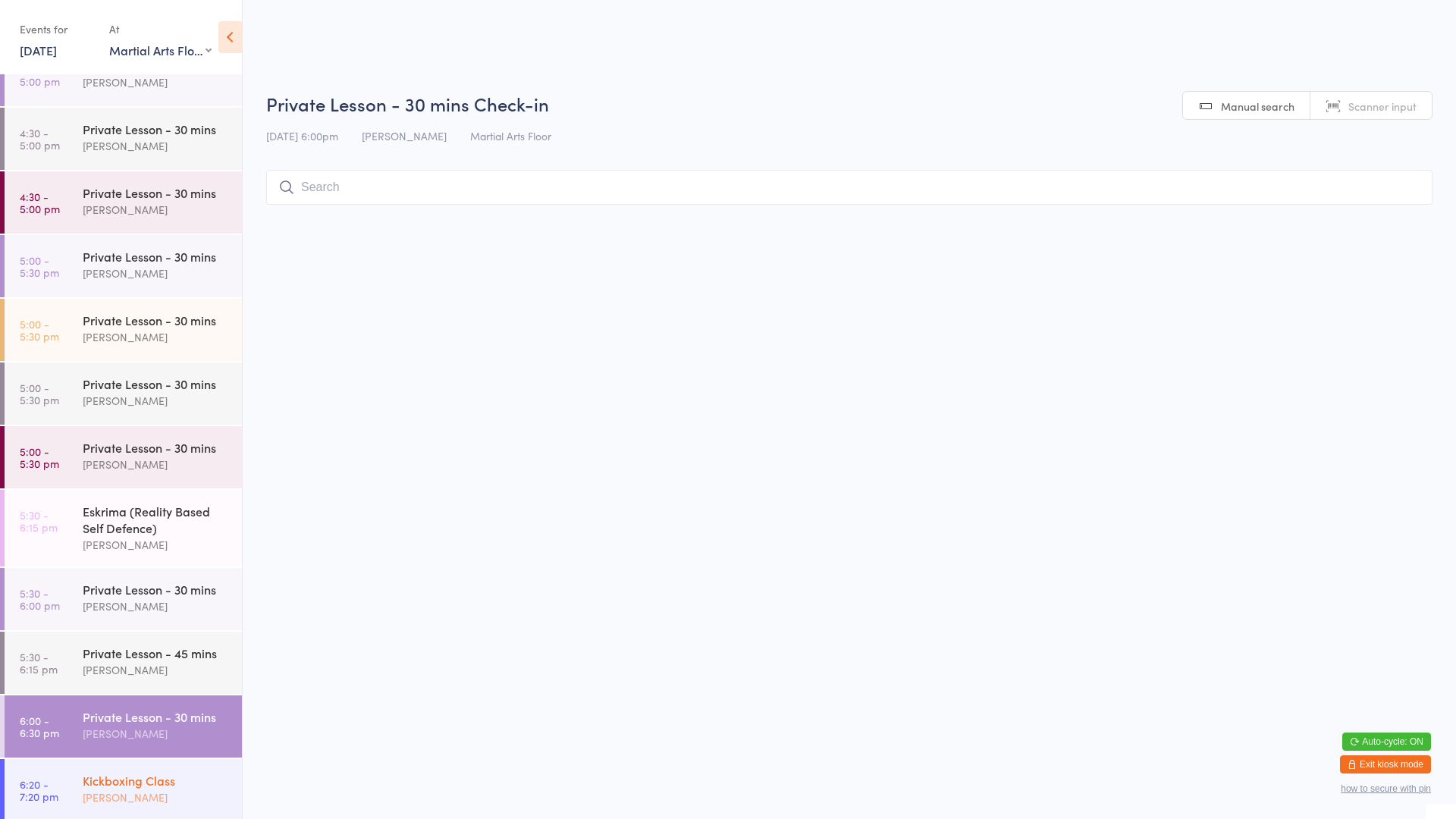
click at [61, 805] on link "6:20 - 7:20 pm Kickboxing Class [PERSON_NAME]" at bounding box center [123, 791] width 237 height 62
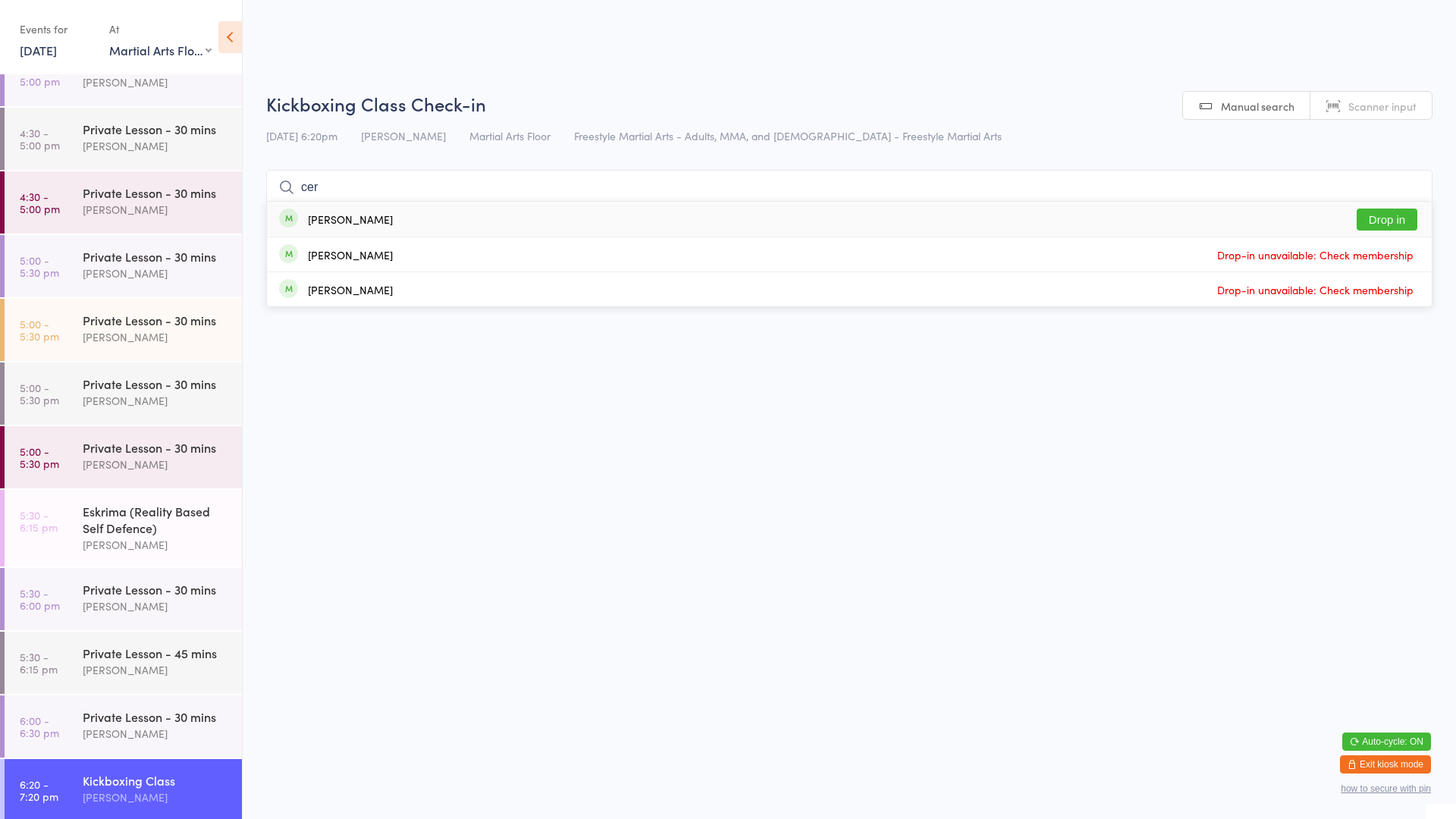
type input "cer"
click at [1393, 219] on button "Drop in" at bounding box center [1386, 219] width 61 height 22
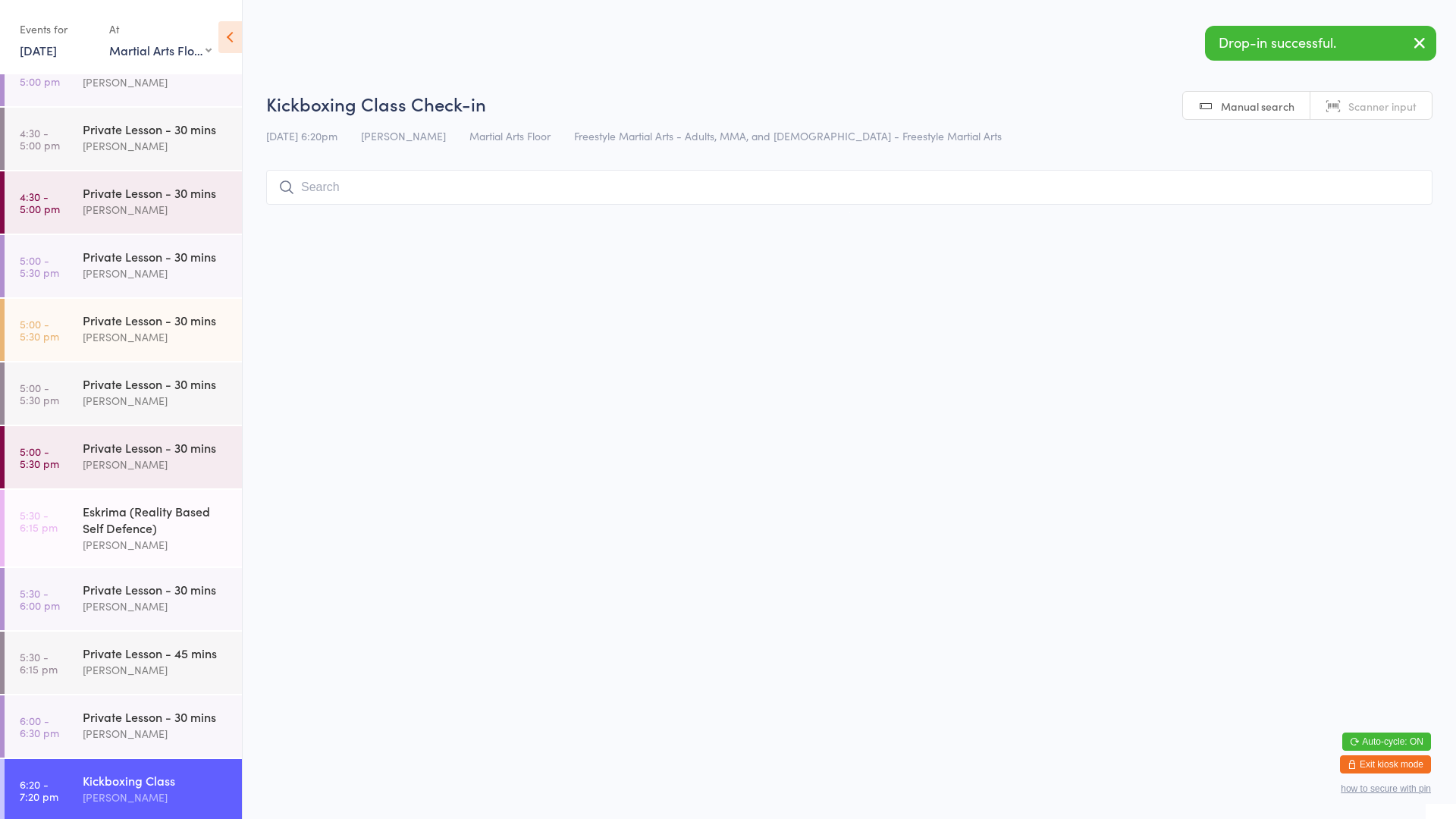
click at [1425, 33] on button "button" at bounding box center [1419, 44] width 34 height 35
click at [1207, 182] on input "search" at bounding box center [849, 188] width 1166 height 35
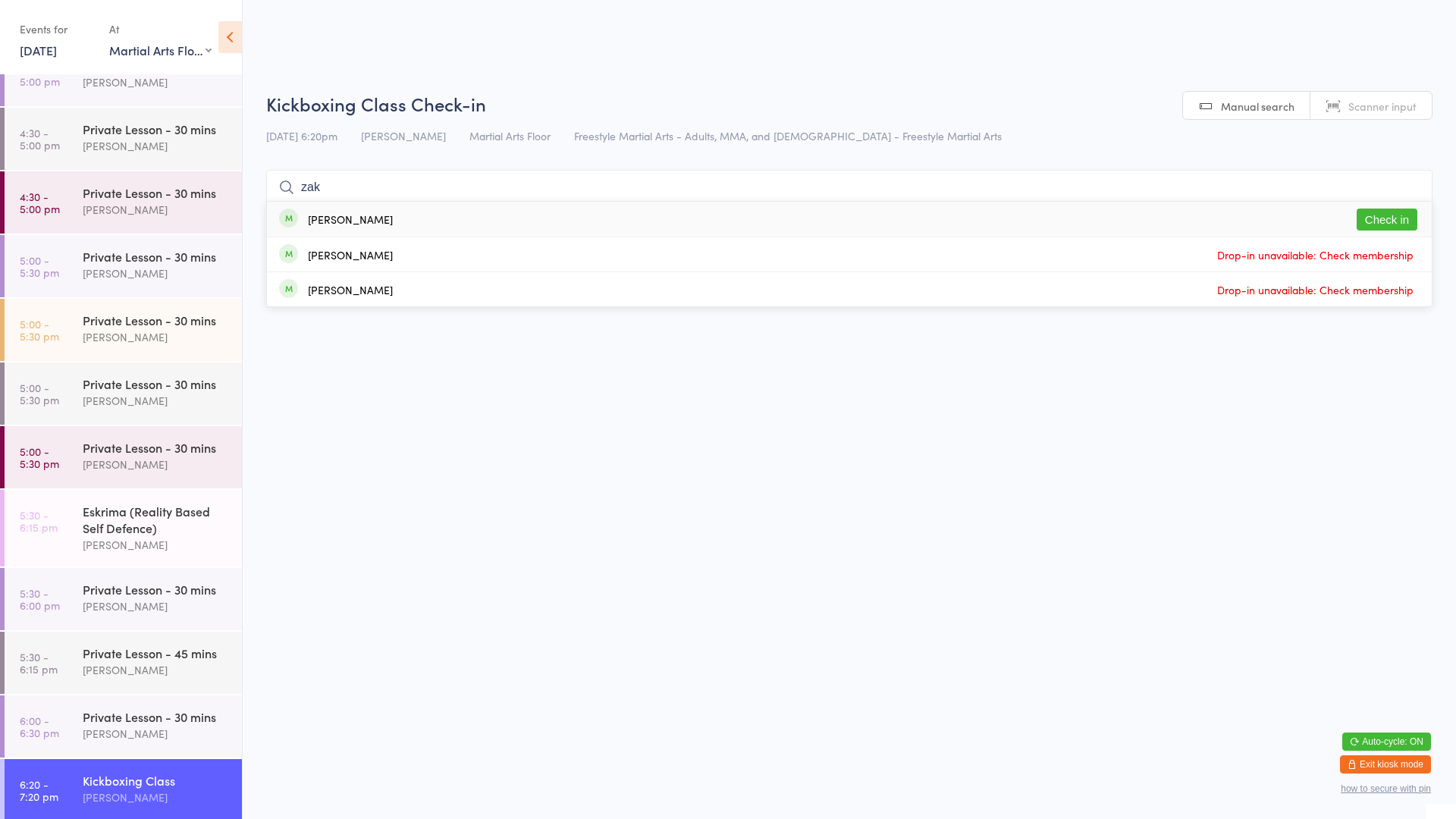
type input "zak"
click at [1372, 215] on button "Check in" at bounding box center [1386, 219] width 61 height 22
type input "[PERSON_NAME]"
click at [1375, 292] on button "Check in" at bounding box center [1386, 290] width 61 height 22
type input "macgregor"
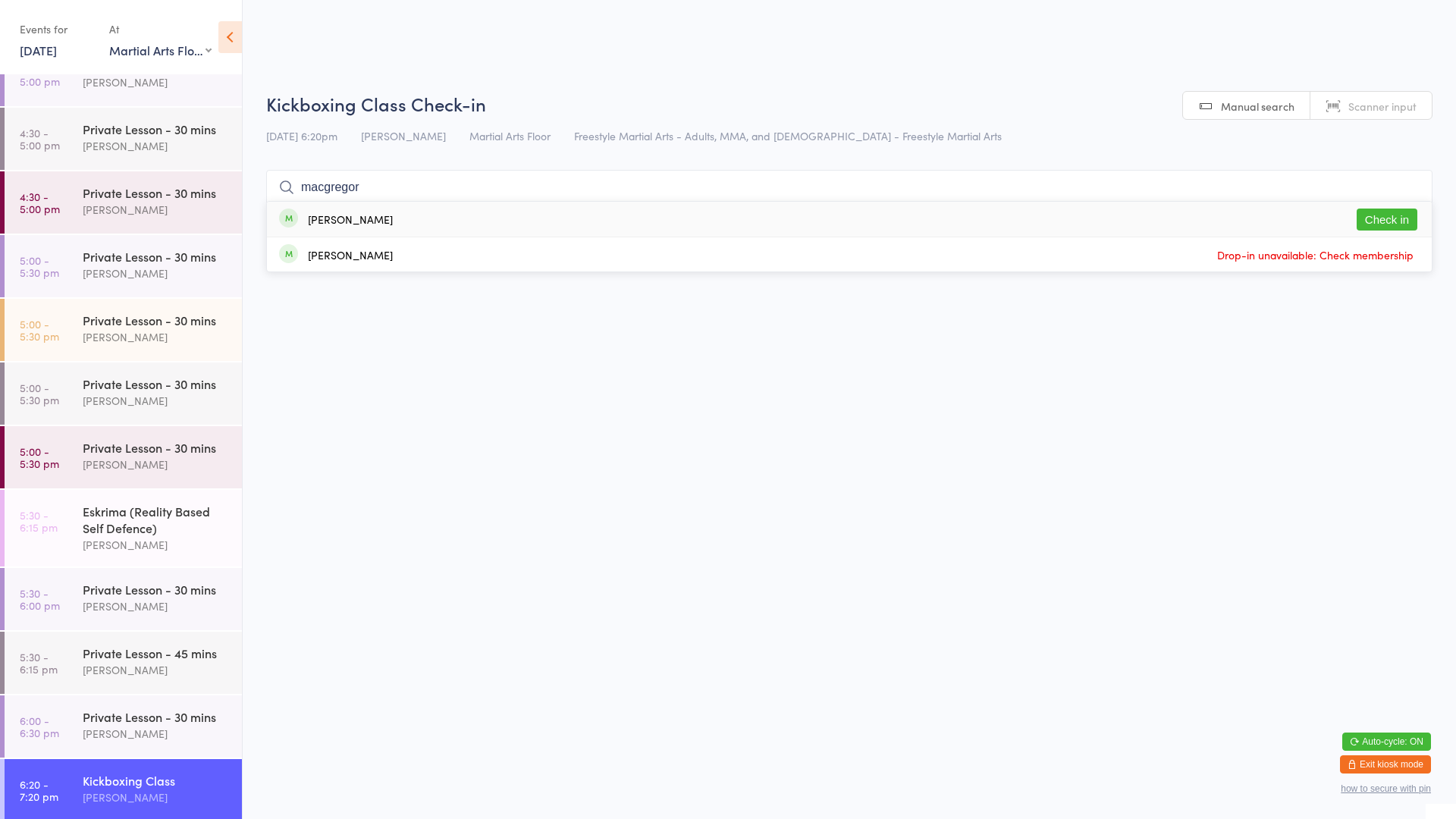
click at [1375, 214] on button "Check in" at bounding box center [1386, 219] width 61 height 22
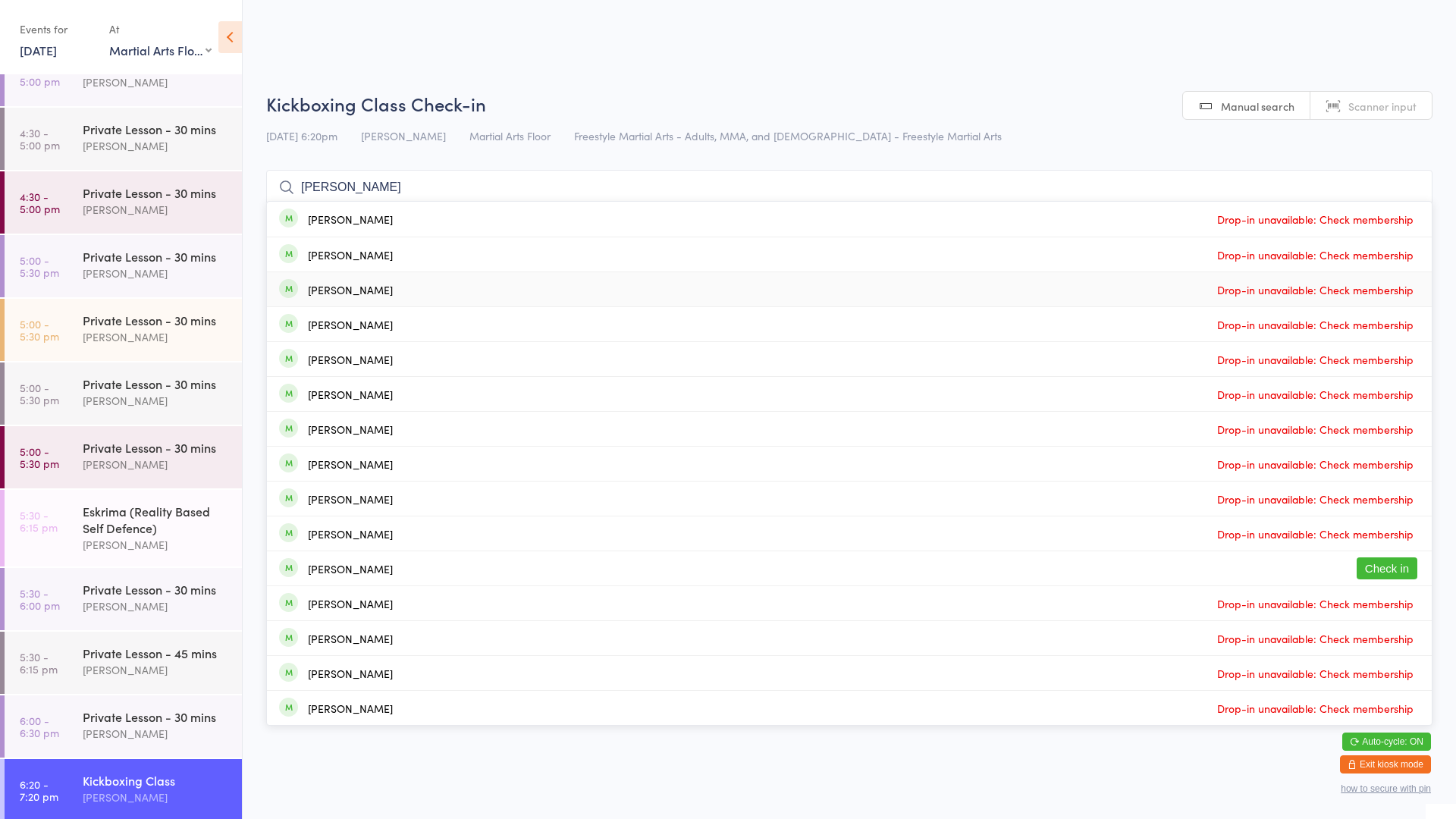
type input "[PERSON_NAME]"
click at [1382, 573] on button "Check in" at bounding box center [1386, 569] width 61 height 22
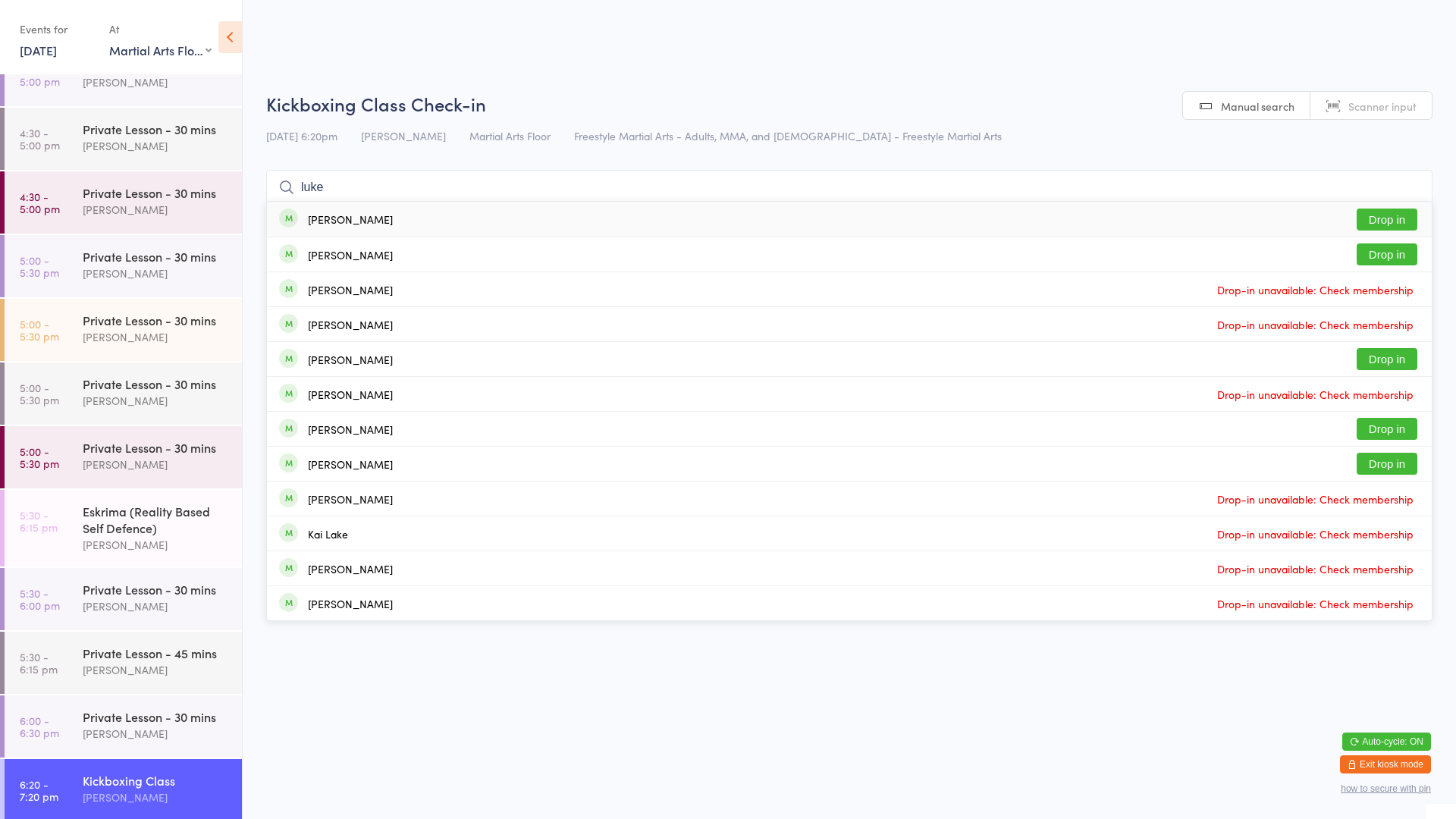
type input "luke"
click at [617, 202] on div "[PERSON_NAME] Drop in" at bounding box center [849, 219] width 1164 height 35
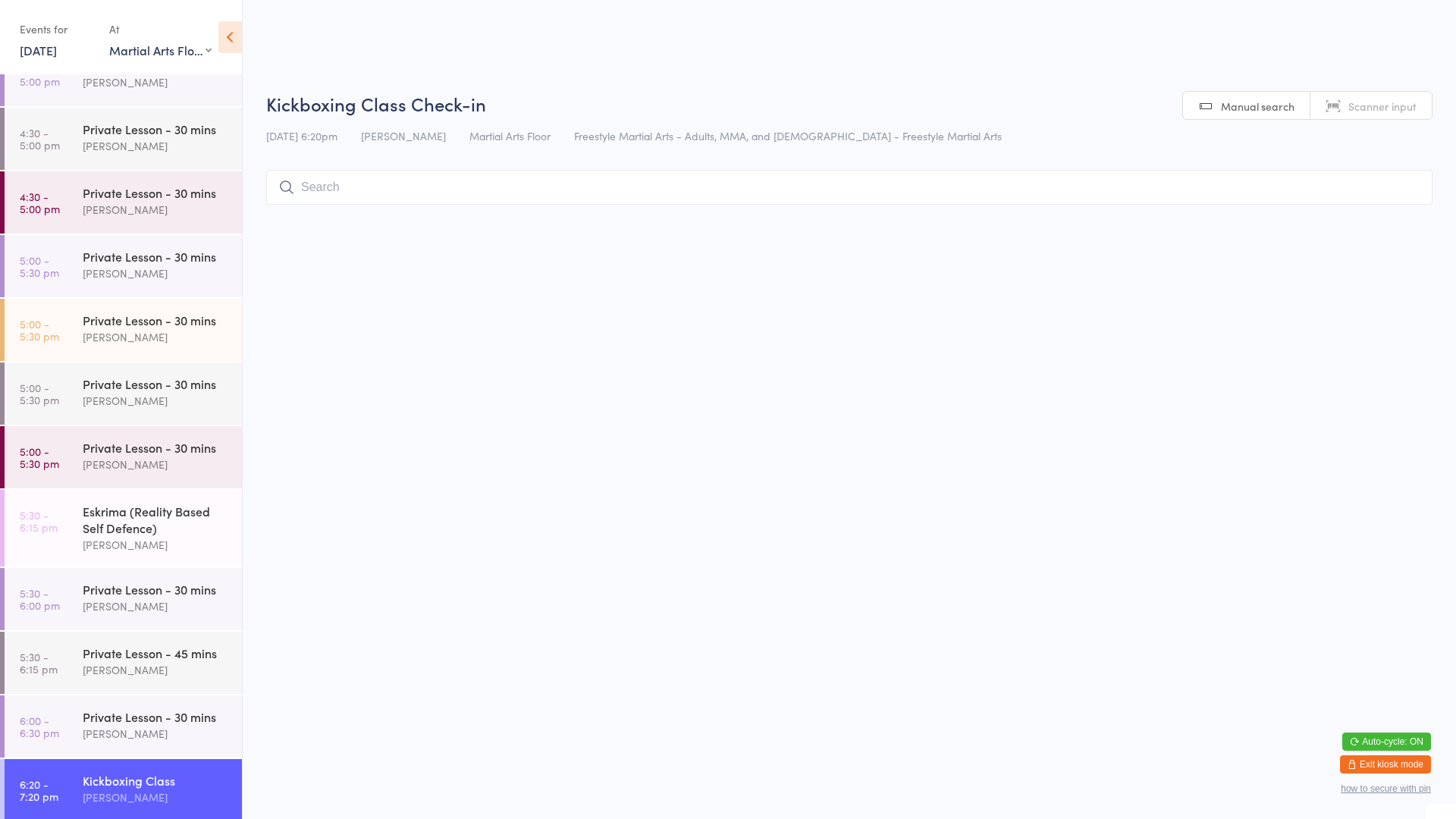
type input "e"
type input "denni"
click at [470, 222] on div "[PERSON_NAME] Drop in" at bounding box center [849, 219] width 1164 height 35
type input "wallw"
click at [488, 220] on div "[PERSON_NAME] Drop in" at bounding box center [849, 219] width 1164 height 35
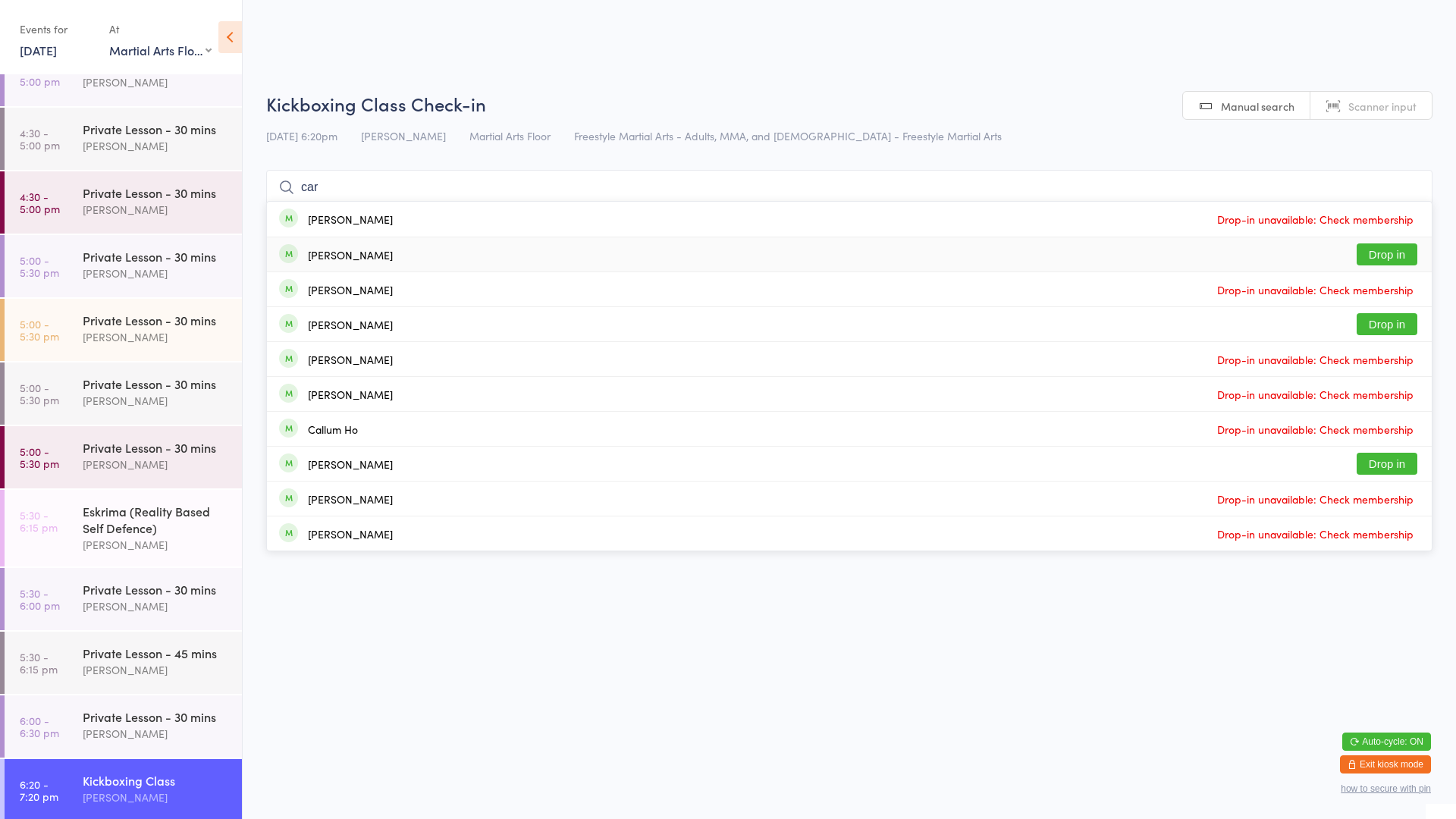
type input "car"
click at [369, 259] on div "[PERSON_NAME] Drop in" at bounding box center [849, 255] width 1164 height 34
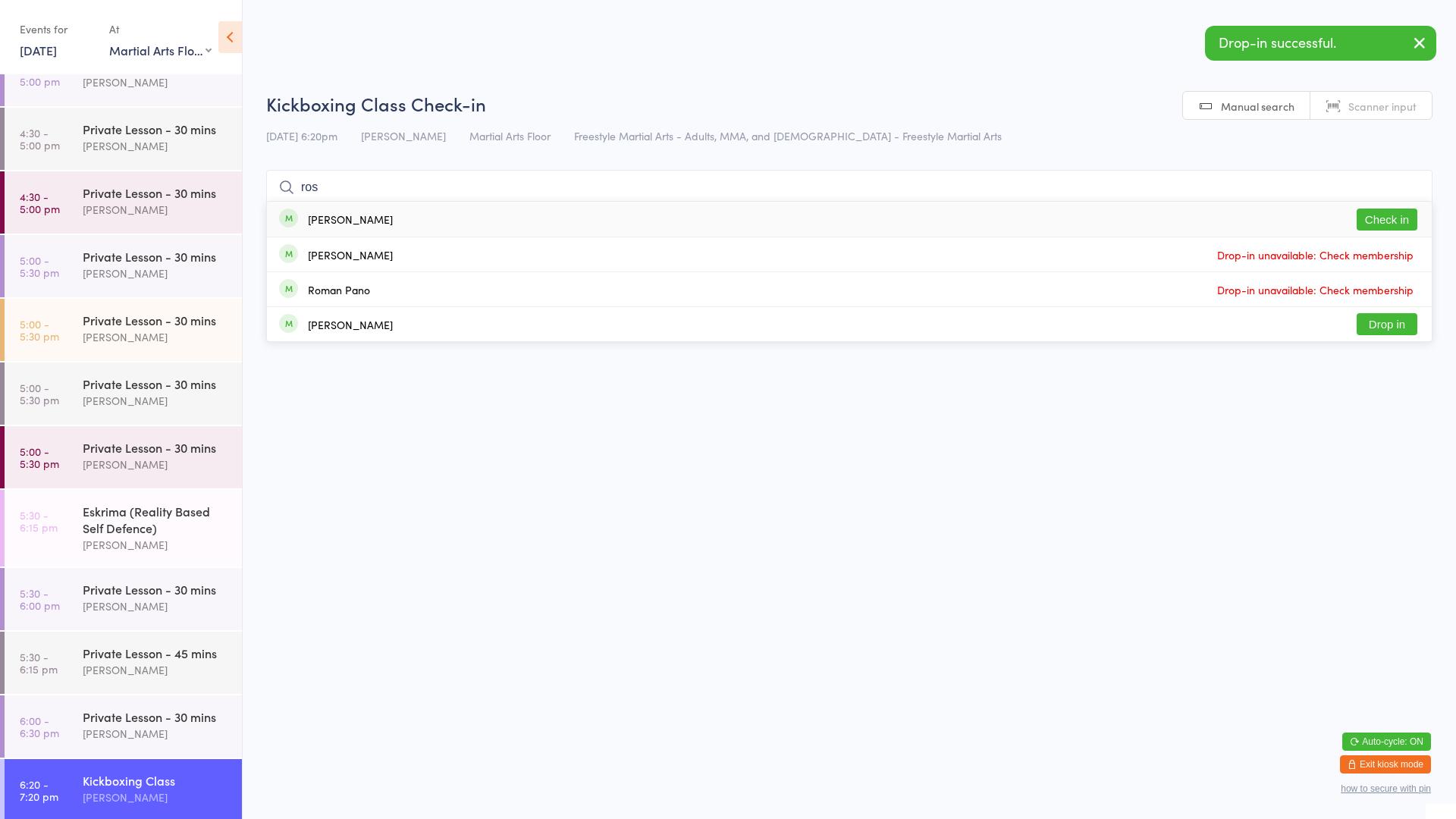
type input "ros"
click at [348, 220] on div "[PERSON_NAME]" at bounding box center [350, 219] width 85 height 12
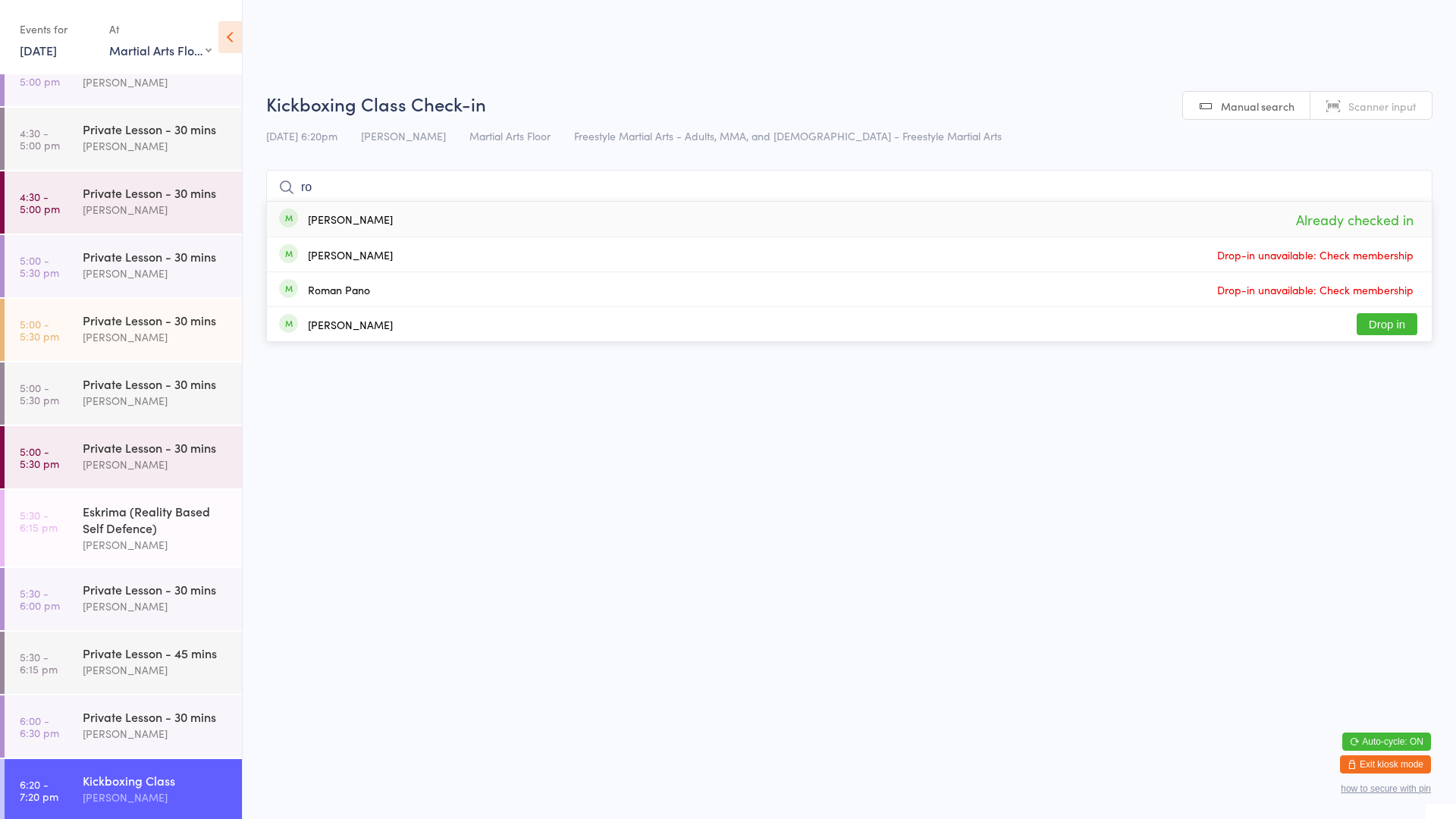
type input "r"
type input "[PERSON_NAME]"
click at [1389, 227] on button "Drop in" at bounding box center [1386, 219] width 61 height 22
type input "euen"
click at [1368, 222] on button "Drop in" at bounding box center [1386, 219] width 61 height 22
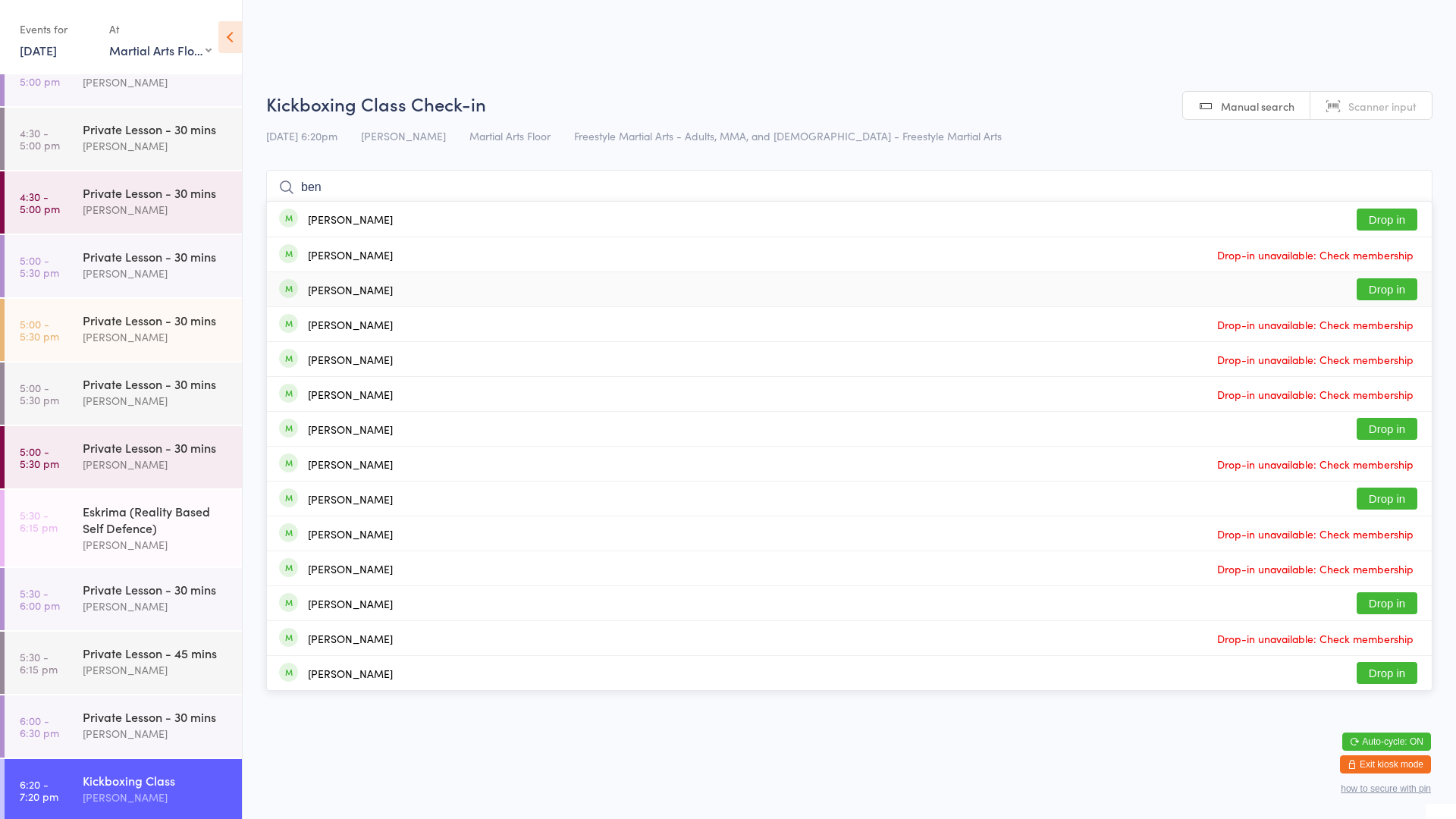
type input "ben"
click at [1367, 289] on button "Drop in" at bounding box center [1386, 290] width 61 height 22
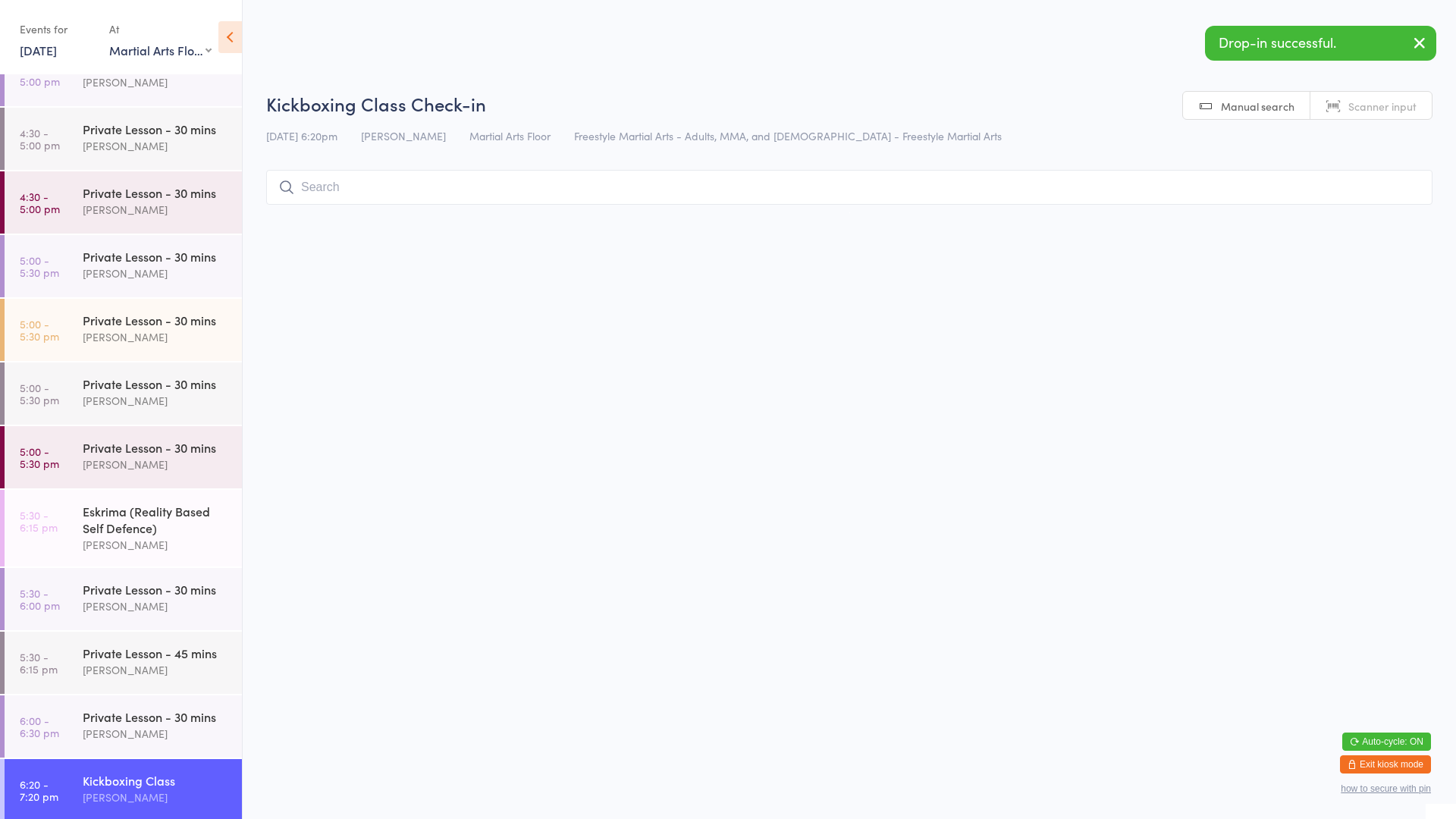
click at [850, 296] on html "You have now entered Kiosk Mode. Members will be able to check themselves in us…" at bounding box center [728, 410] width 1456 height 819
click at [950, 189] on input "search" at bounding box center [849, 188] width 1166 height 35
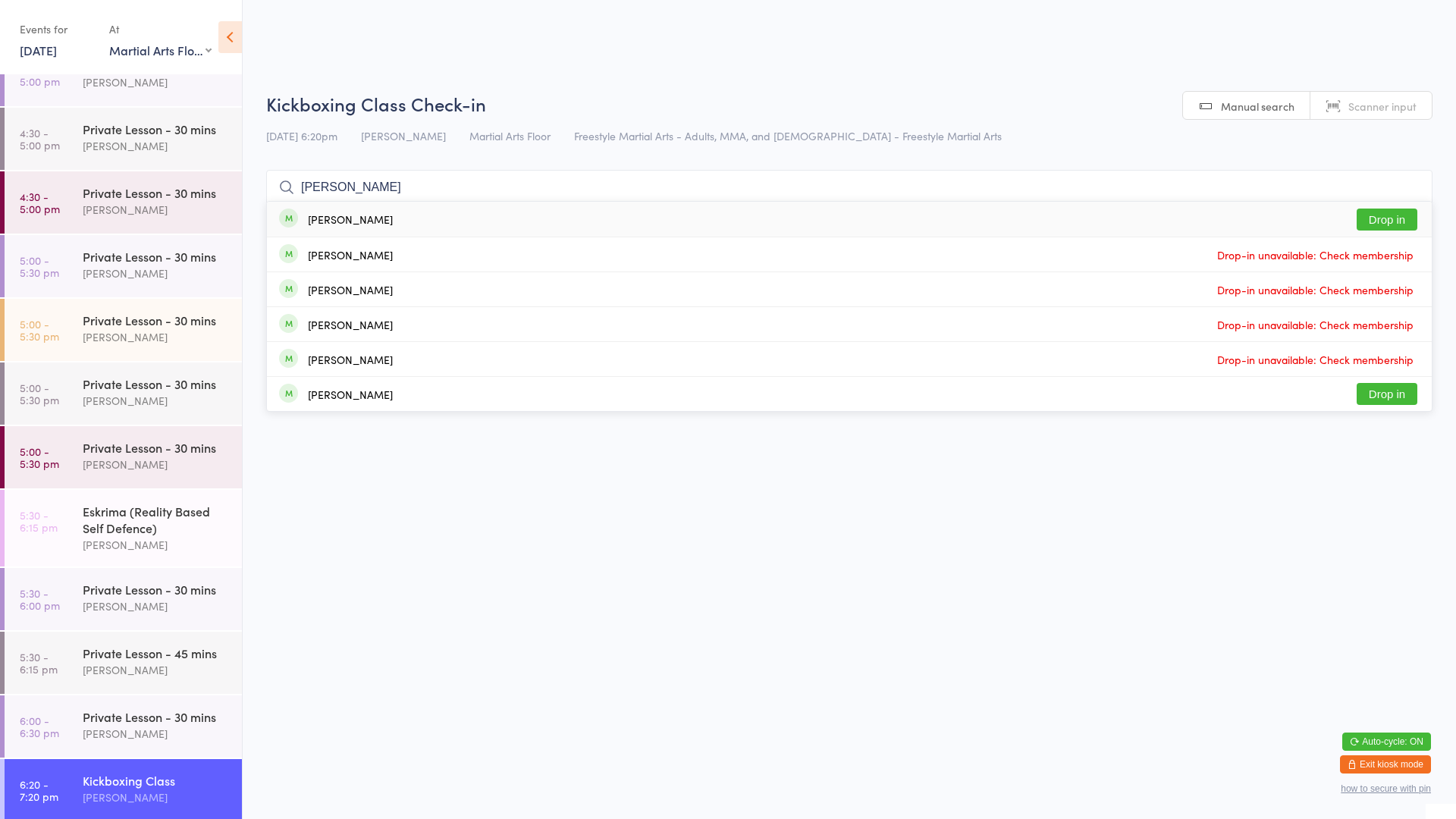
type input "[PERSON_NAME]"
click at [1381, 221] on button "Drop in" at bounding box center [1386, 219] width 61 height 22
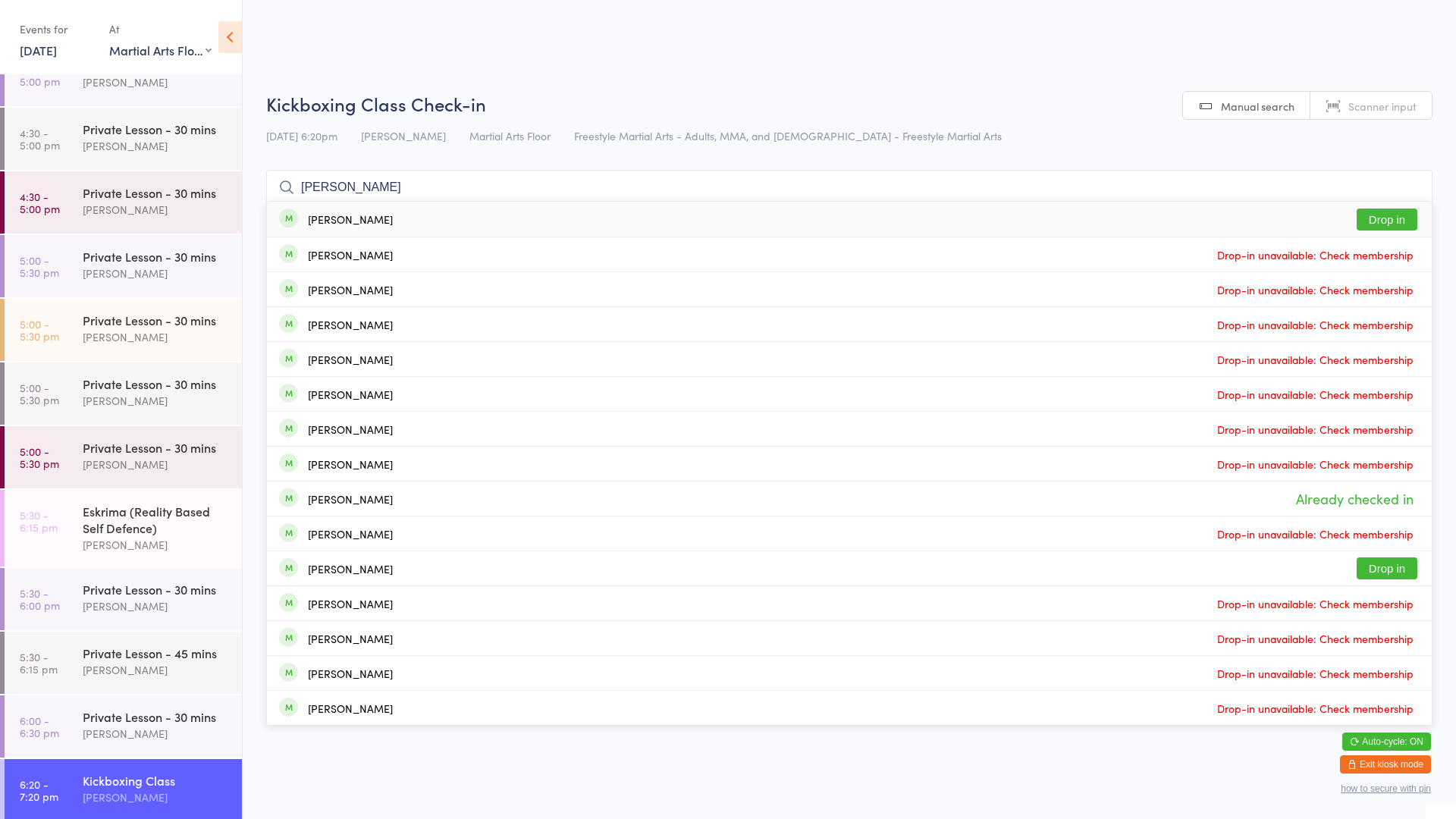
type input "[PERSON_NAME]"
click at [1395, 209] on button "Drop in" at bounding box center [1386, 219] width 61 height 22
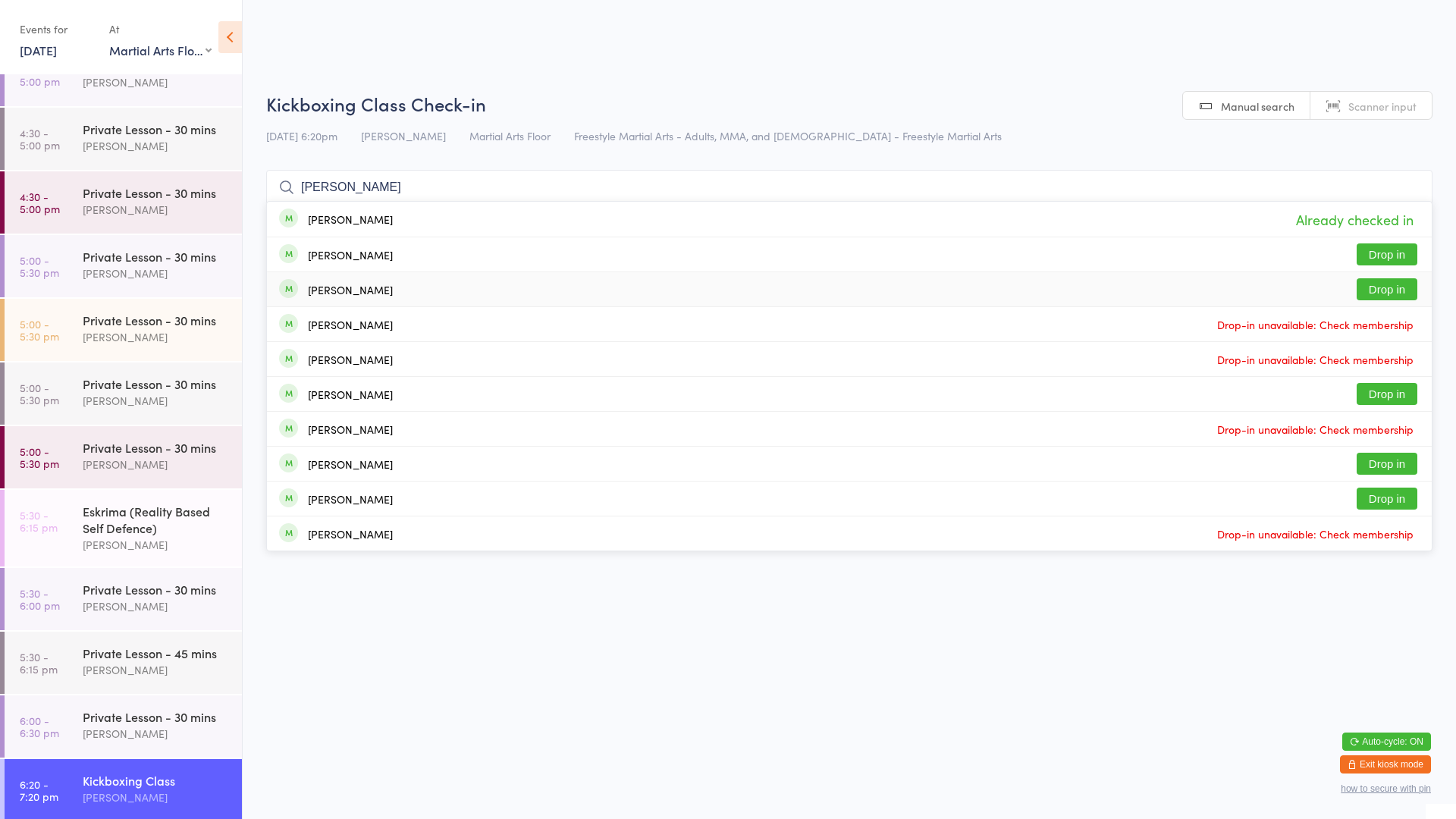
type input "[PERSON_NAME]"
click at [1365, 287] on button "Drop in" at bounding box center [1386, 290] width 61 height 22
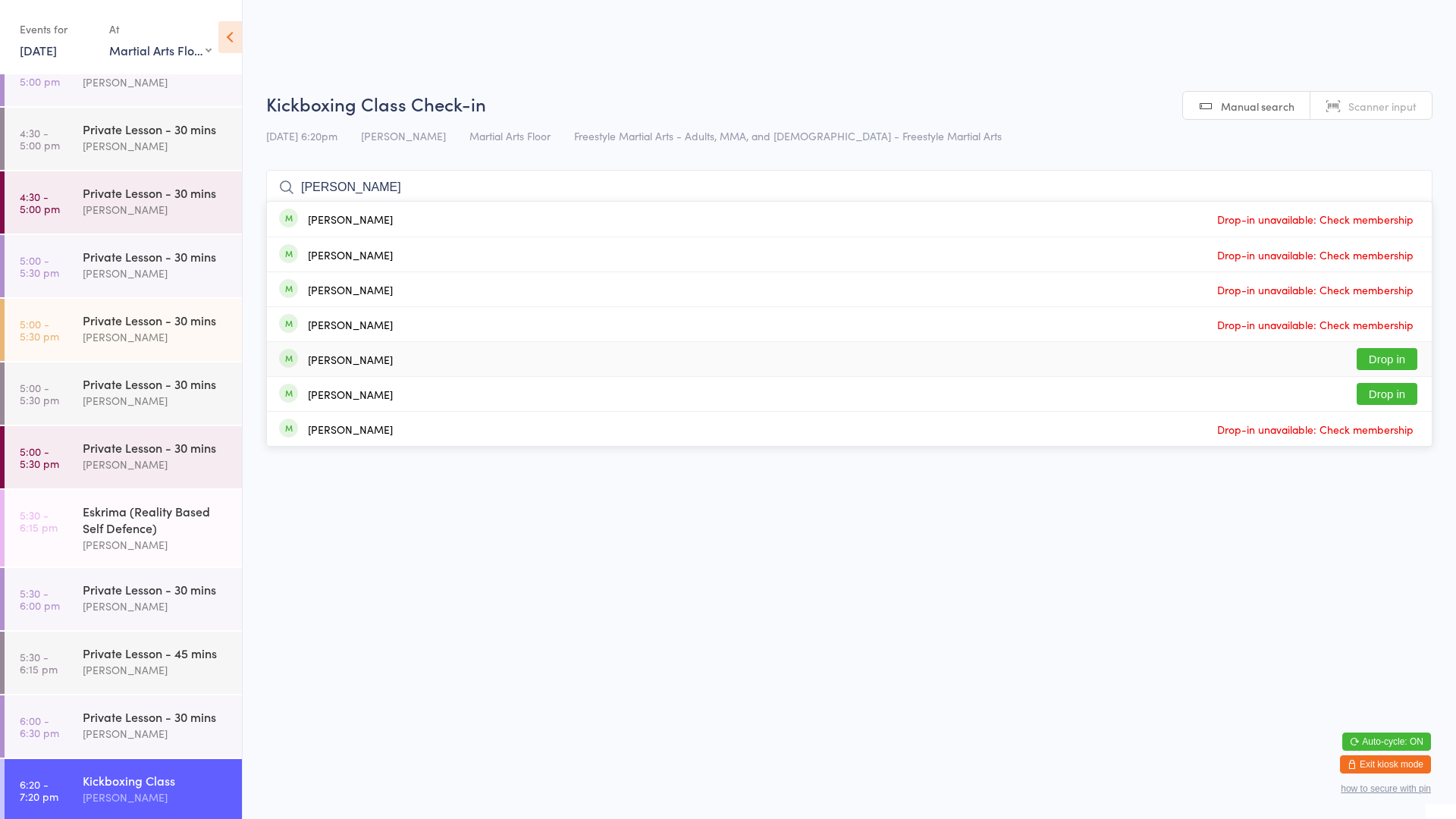
type input "[PERSON_NAME]"
click at [1393, 366] on button "Drop in" at bounding box center [1386, 360] width 61 height 22
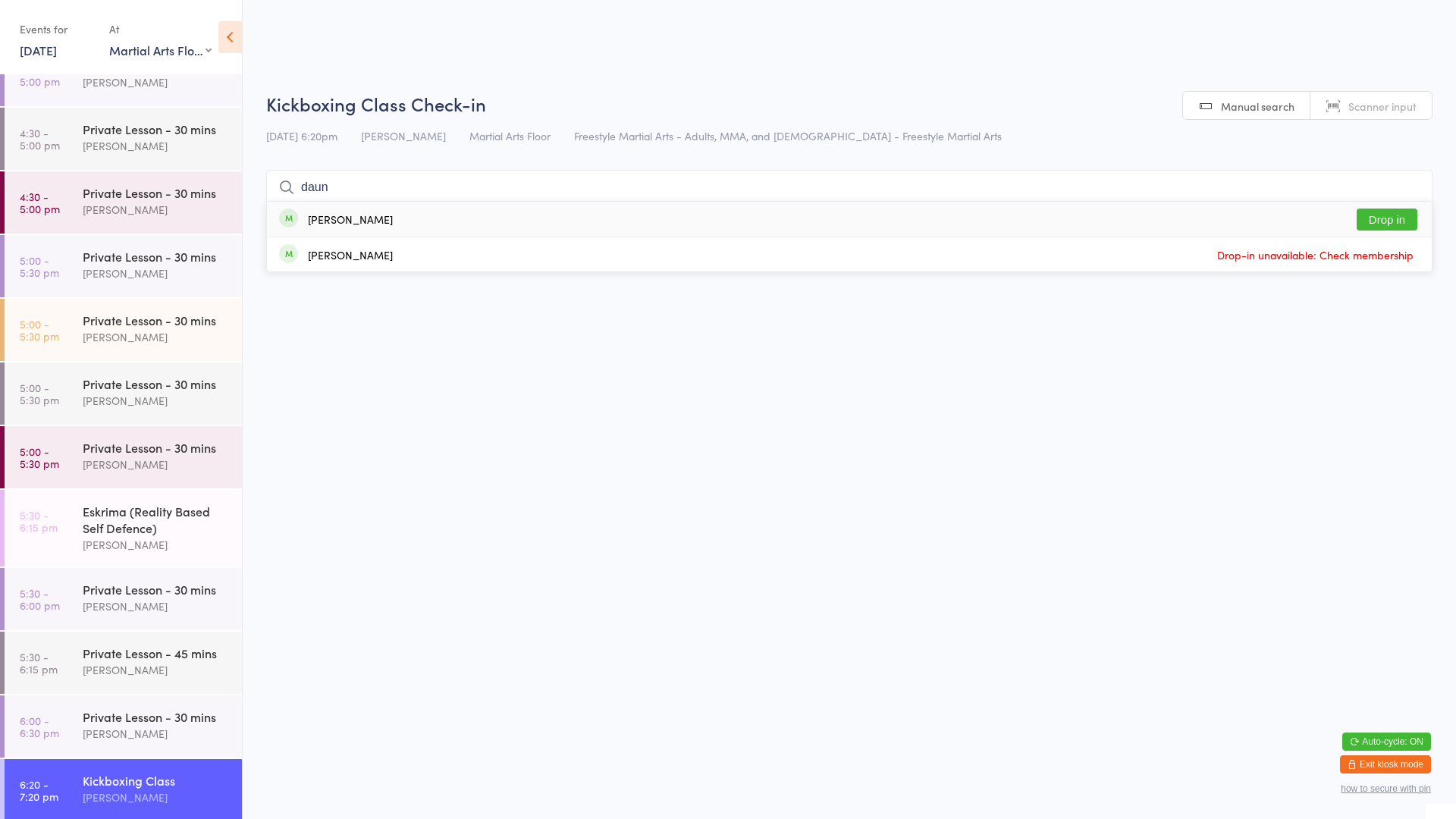
type input "daun"
click at [1399, 218] on button "Drop in" at bounding box center [1386, 219] width 61 height 22
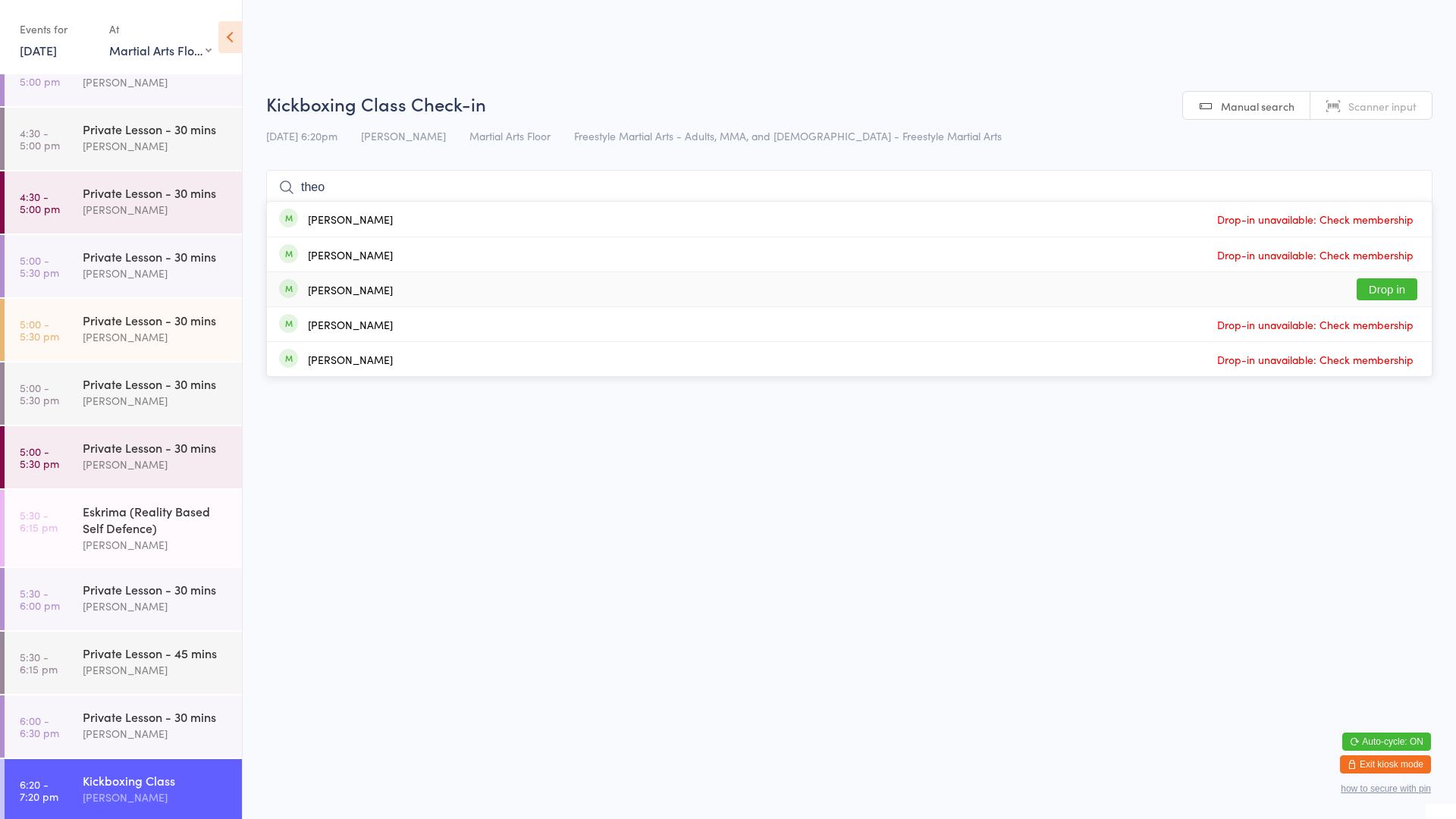
type input "theo"
click at [1383, 289] on button "Drop in" at bounding box center [1386, 290] width 61 height 22
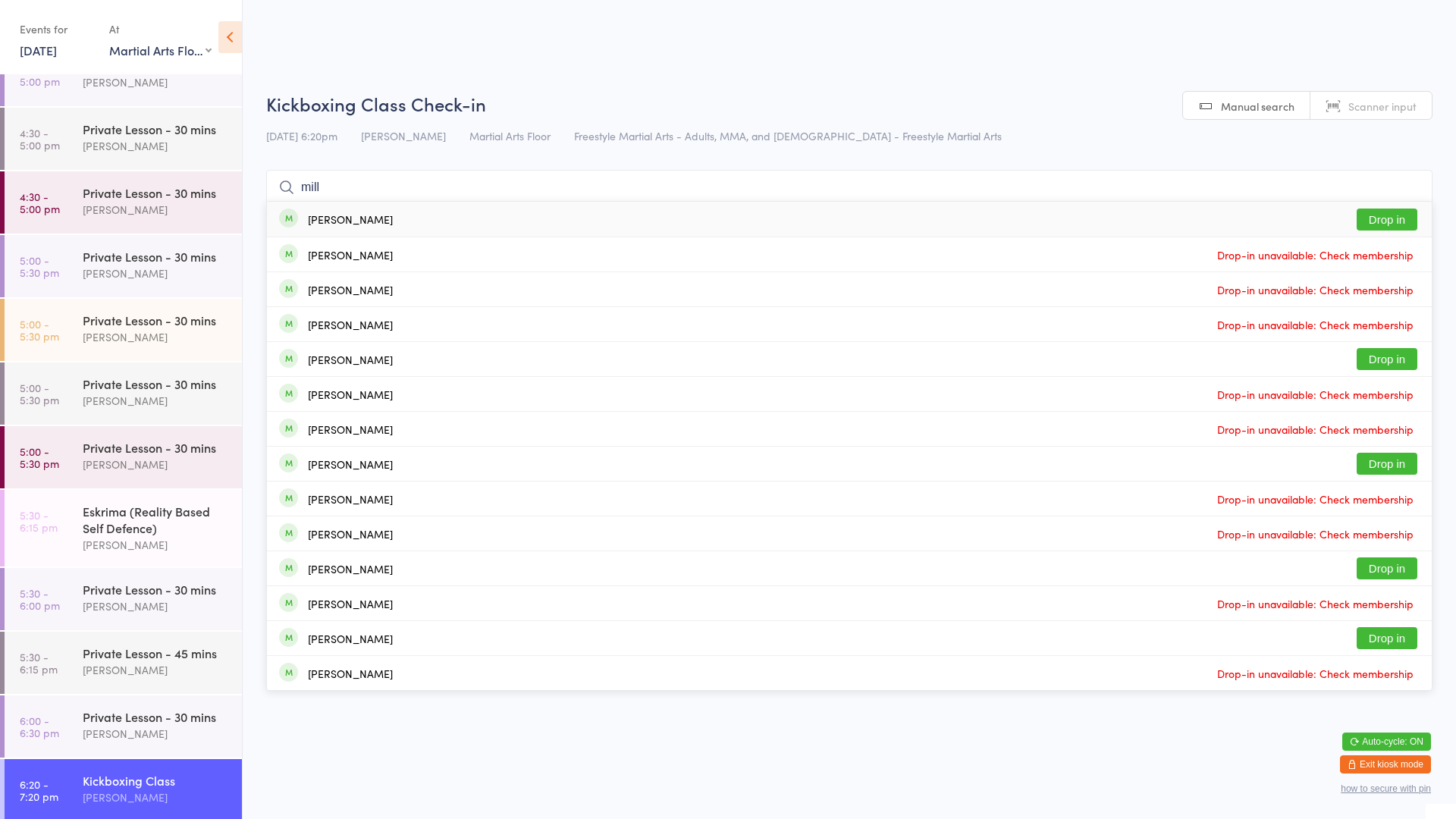
type input "mill"
click at [1376, 229] on button "Drop in" at bounding box center [1386, 219] width 61 height 22
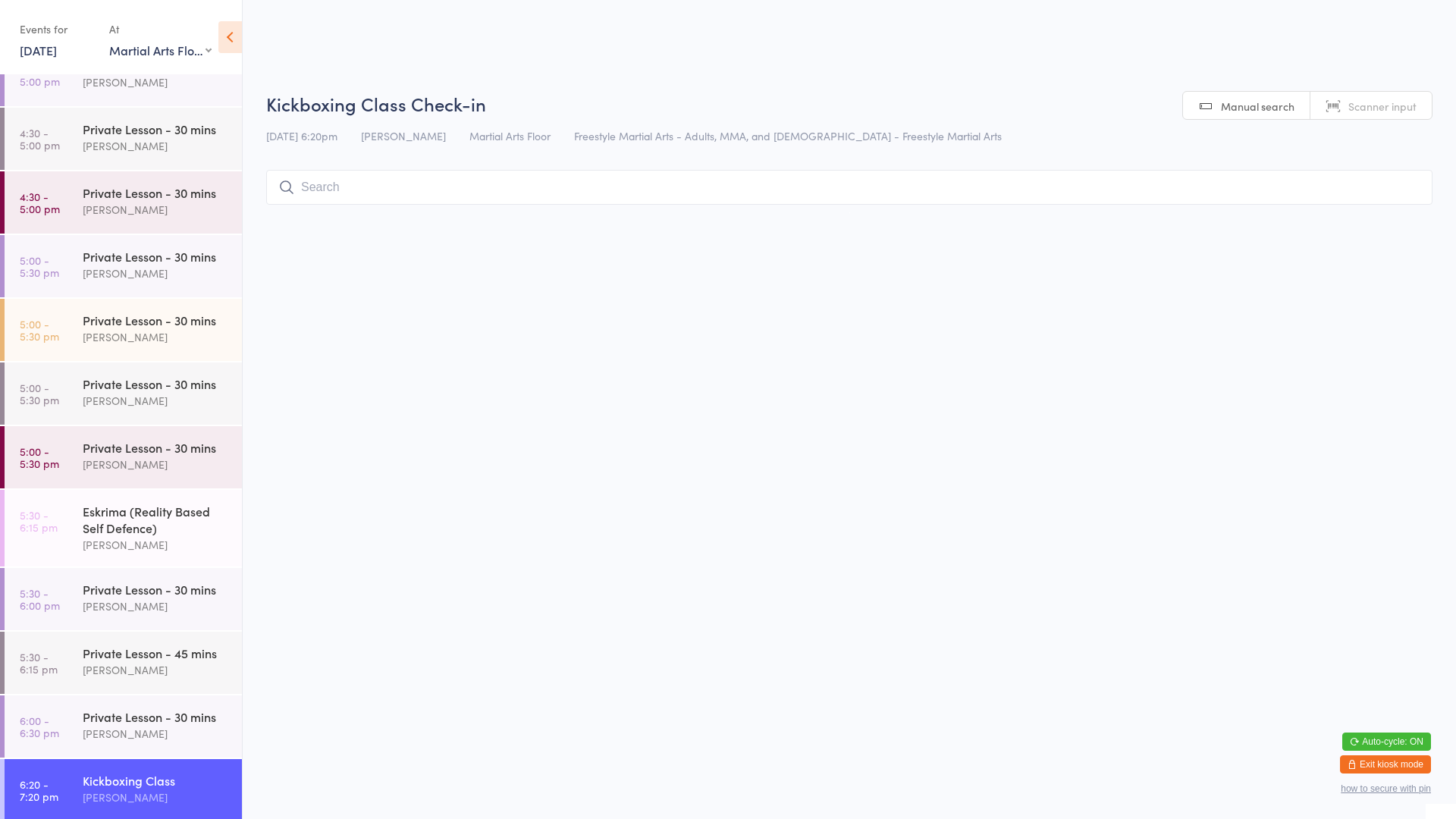
click at [1341, 282] on html "You have now entered Kiosk Mode. Members will be able to check themselves in us…" at bounding box center [728, 410] width 1456 height 819
click at [1092, 195] on input "search" at bounding box center [849, 188] width 1166 height 35
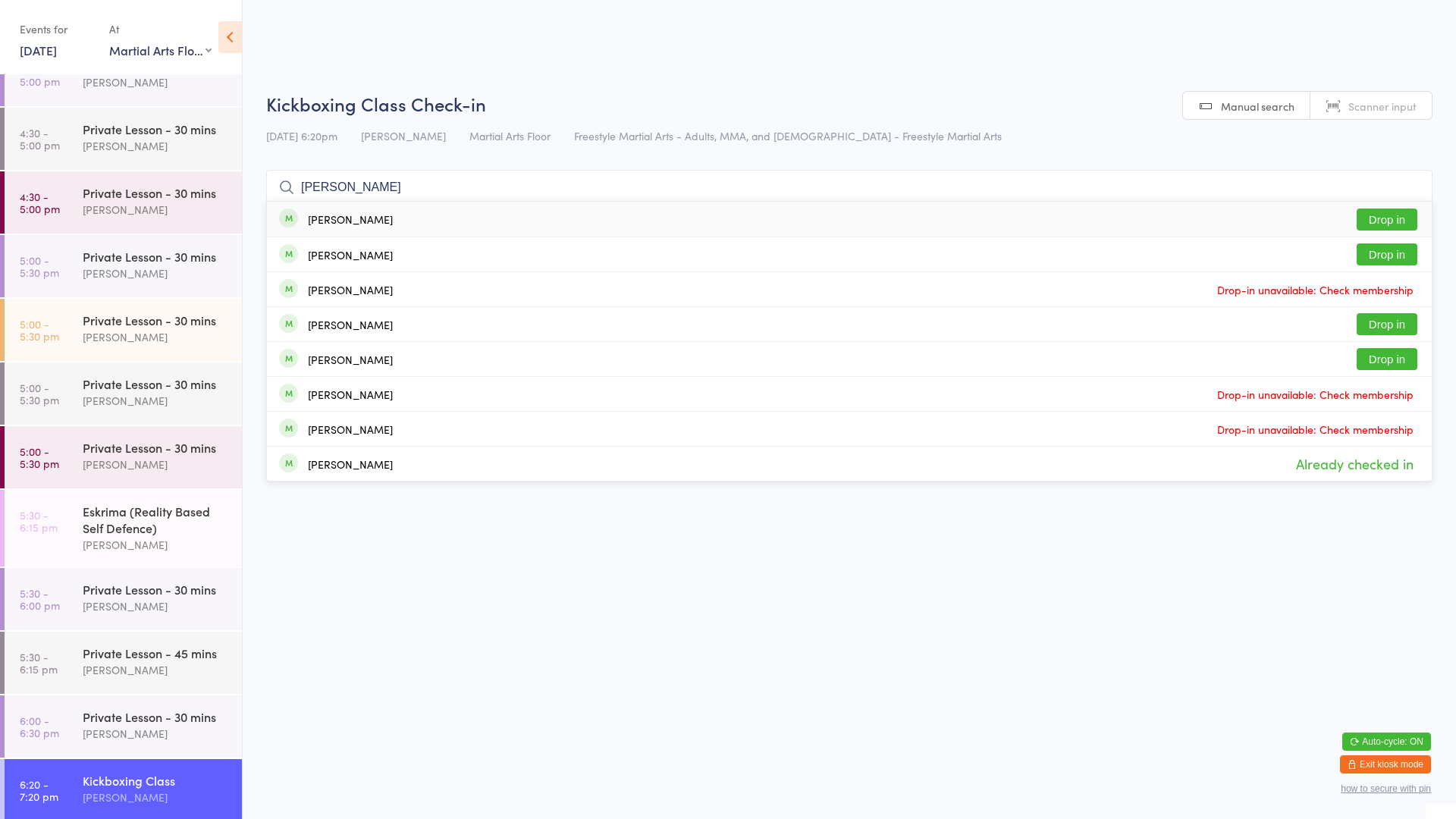
type input "[PERSON_NAME]"
click at [1410, 219] on button "Drop in" at bounding box center [1386, 219] width 61 height 22
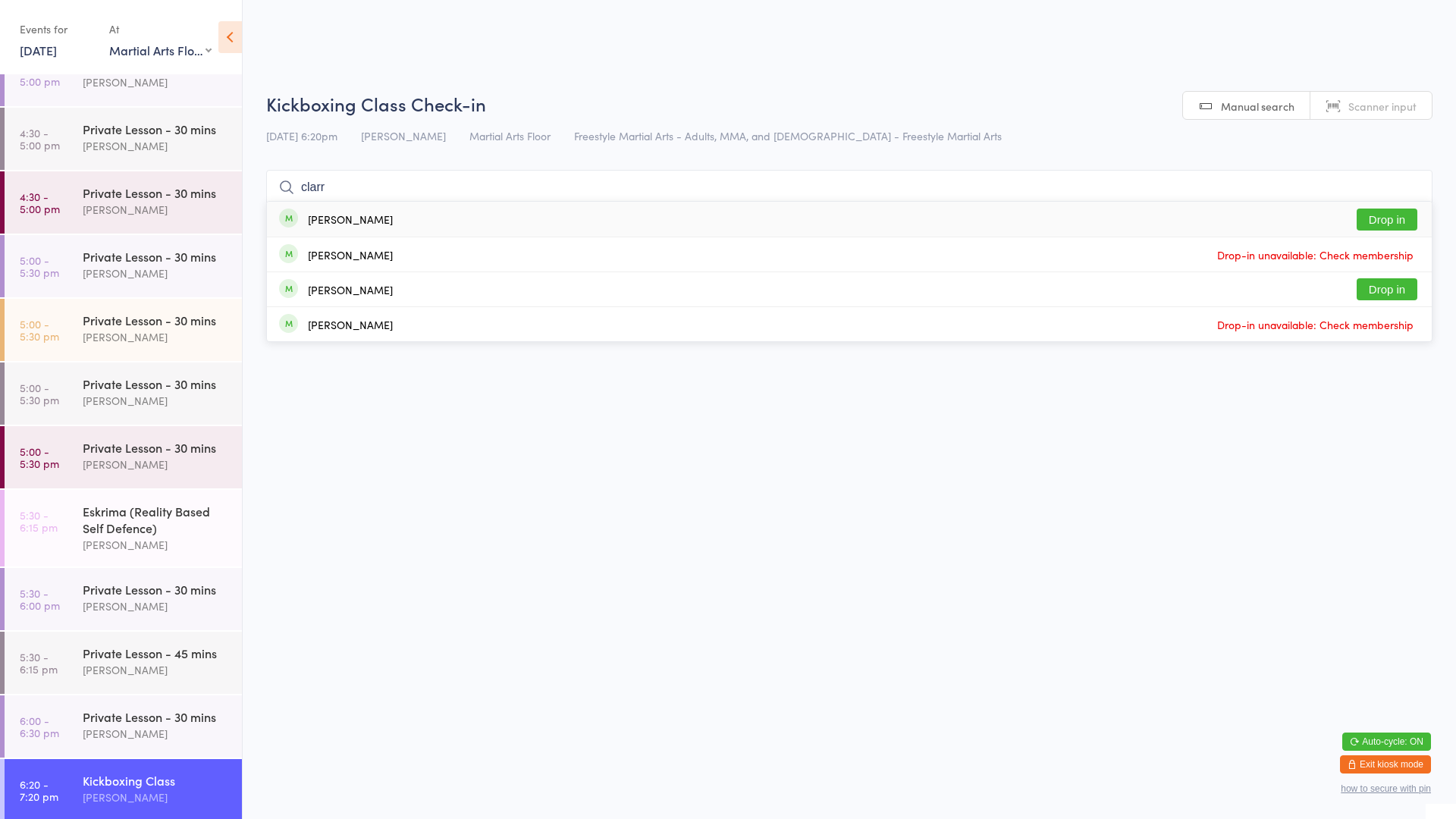
type input "clarr"
click at [323, 221] on div "[PERSON_NAME]" at bounding box center [350, 219] width 85 height 12
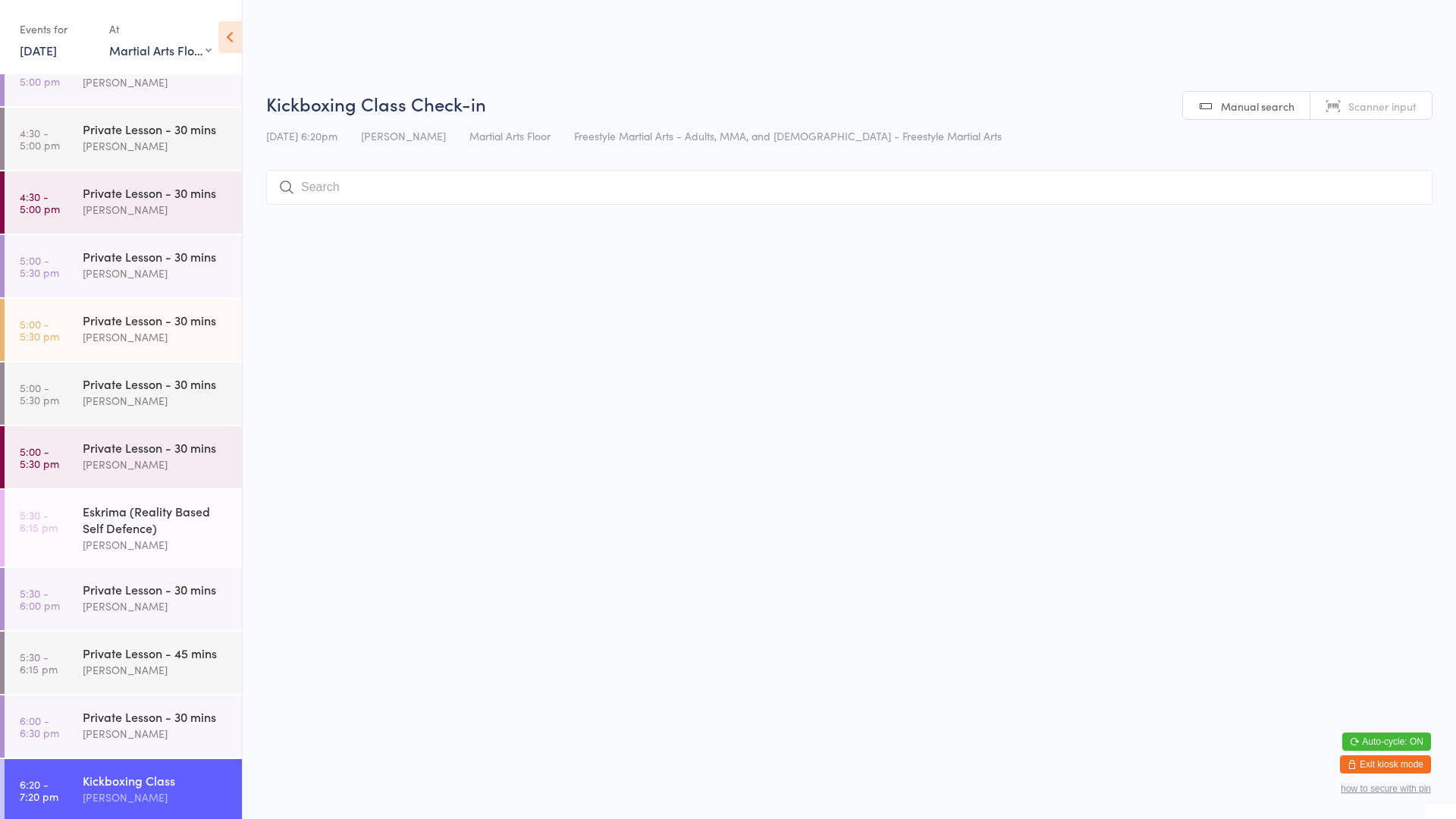
click at [1447, 488] on html "You have now entered Kiosk Mode. Members will be able to check themselves in us…" at bounding box center [728, 410] width 1456 height 819
click at [1455, 477] on html "You have now entered Kiosk Mode. Members will be able to check themselves in us…" at bounding box center [728, 410] width 1456 height 819
click at [151, 789] on div "[PERSON_NAME]" at bounding box center [156, 797] width 146 height 17
click at [304, 194] on input "search" at bounding box center [849, 188] width 1166 height 35
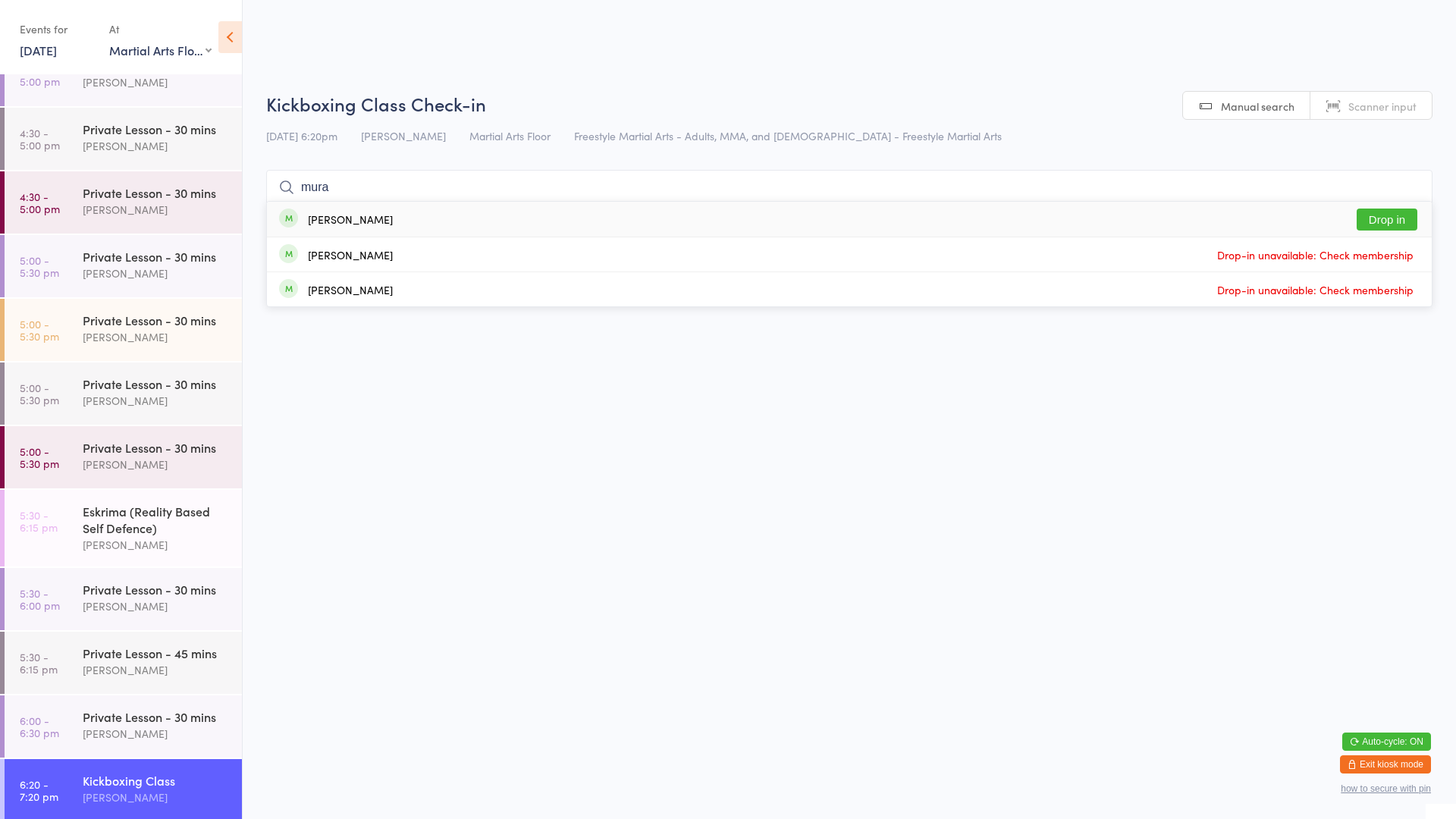
type input "mura"
click at [1384, 215] on button "Drop in" at bounding box center [1386, 219] width 61 height 22
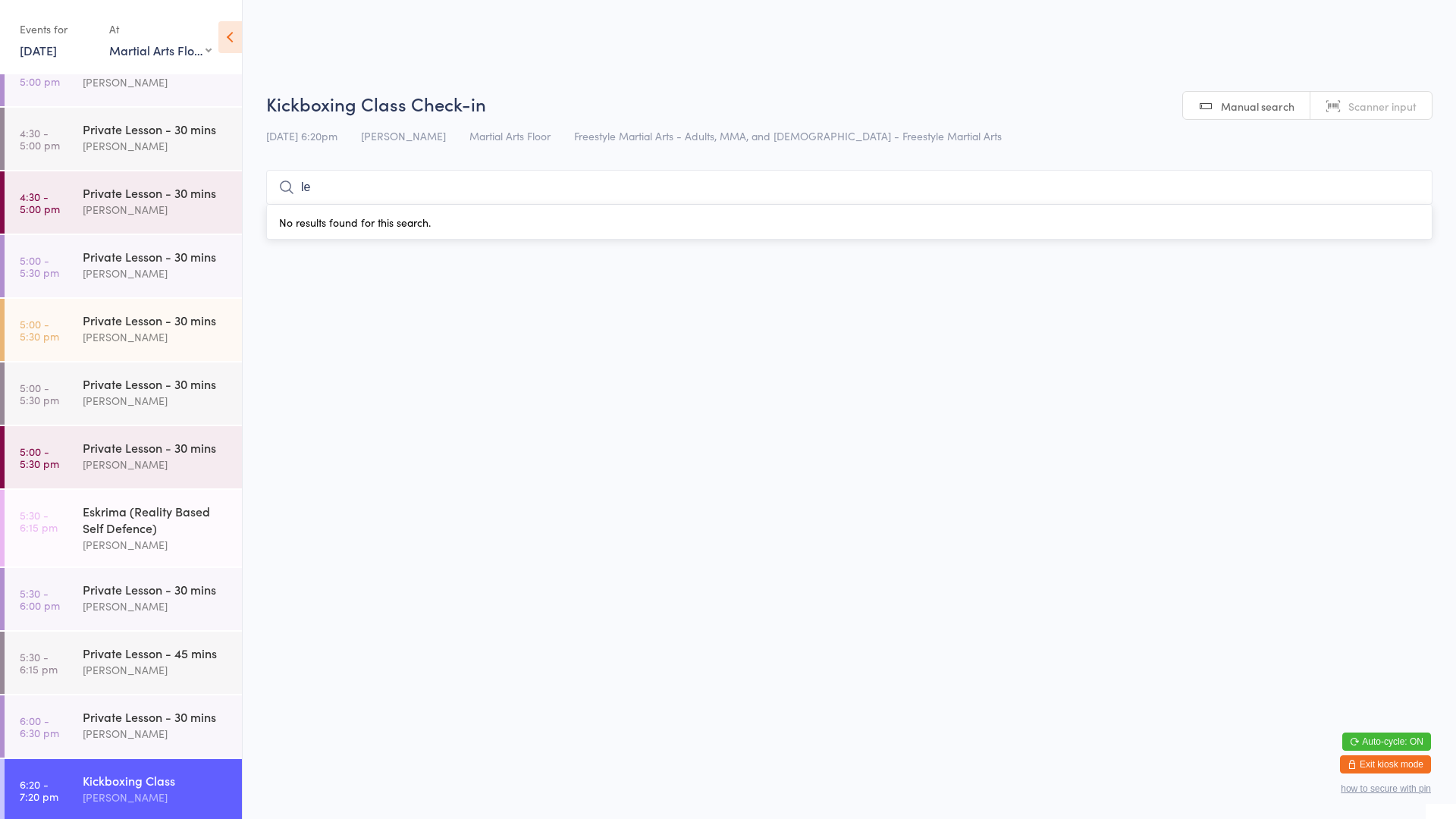
type input "[PERSON_NAME]"
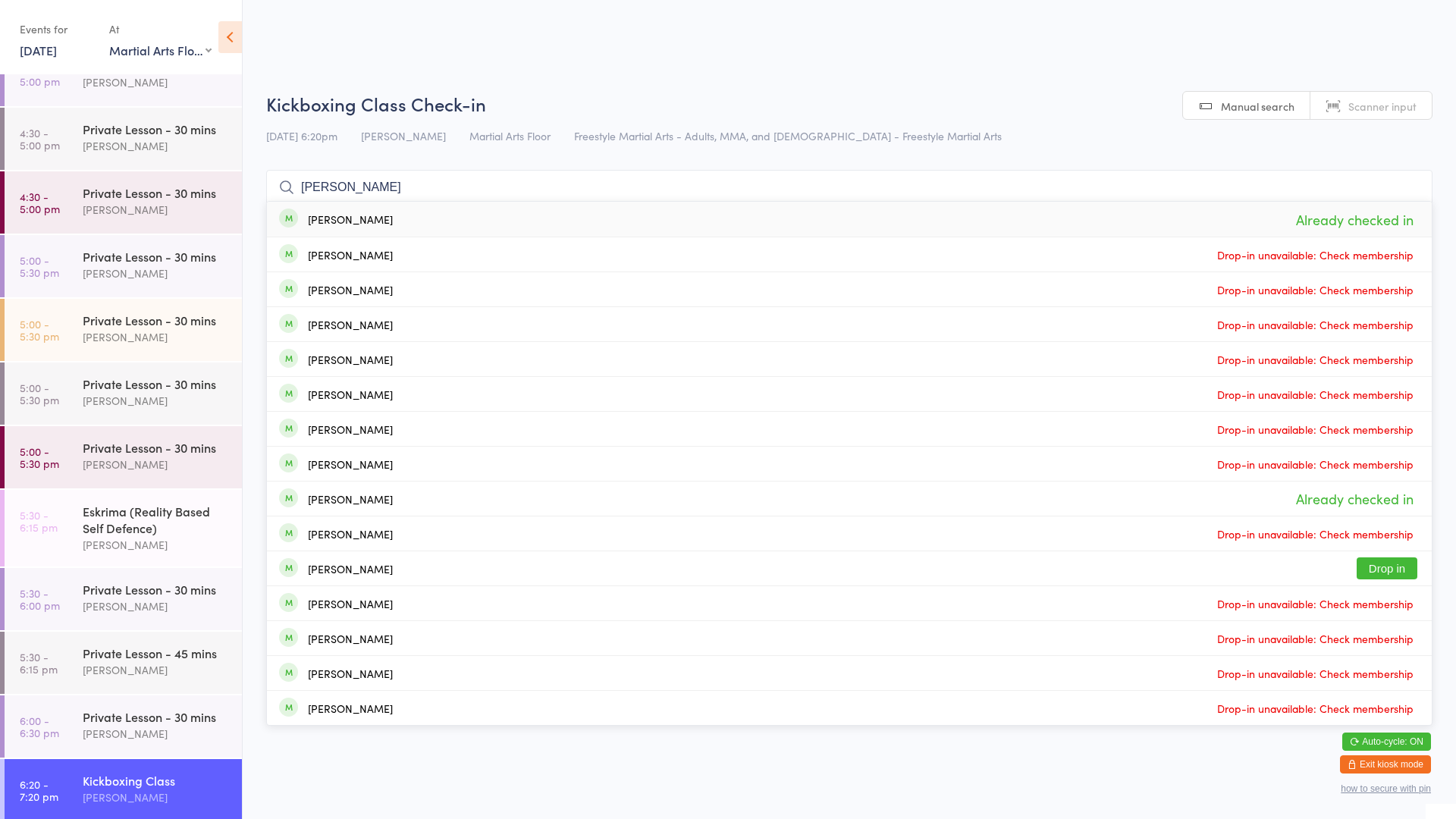
click at [1407, 183] on input "[PERSON_NAME]" at bounding box center [849, 188] width 1166 height 35
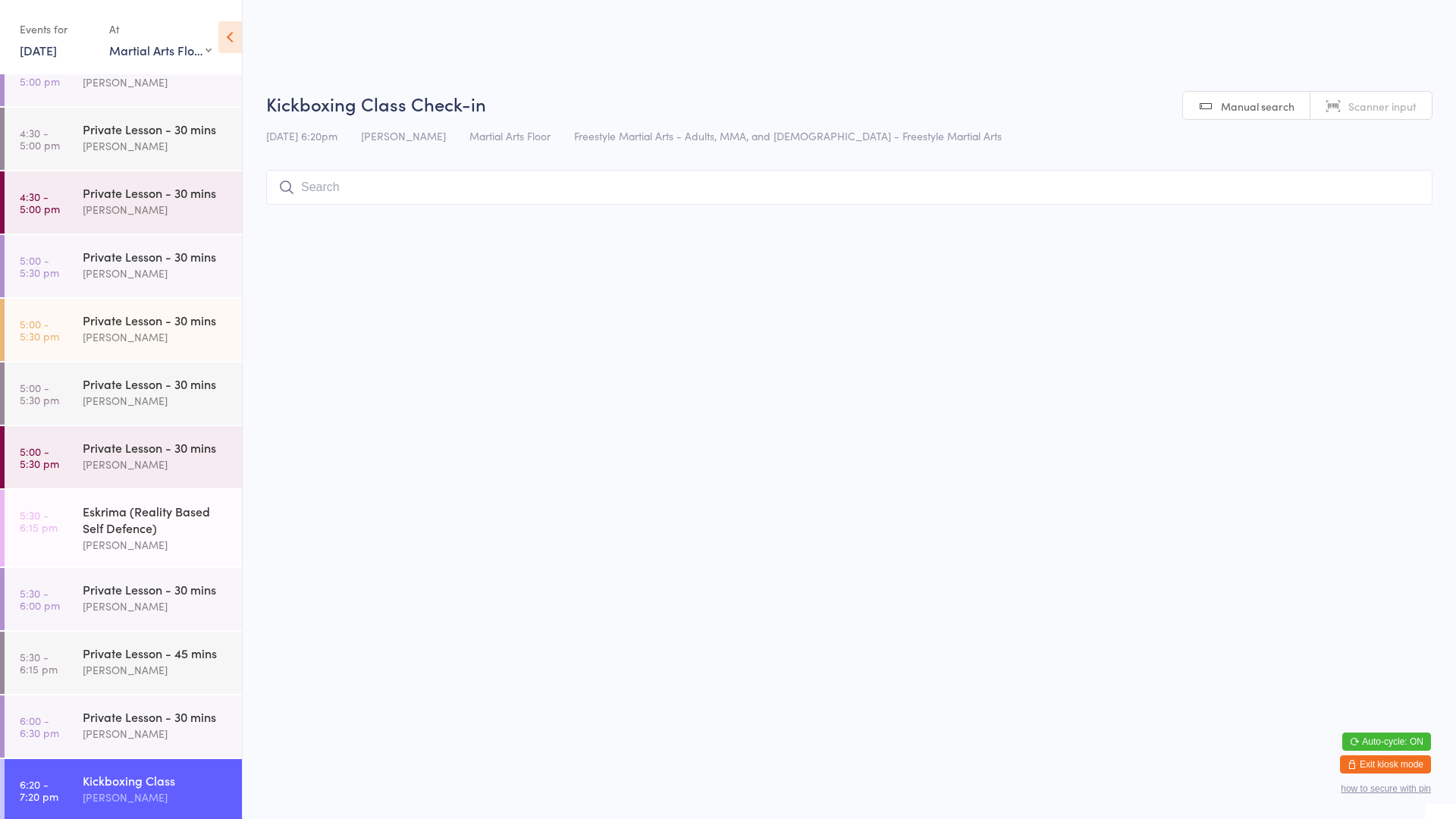
click at [1361, 329] on html "You have now entered Kiosk Mode. Members will be able to check themselves in us…" at bounding box center [728, 410] width 1456 height 819
